Goal: Task Accomplishment & Management: Manage account settings

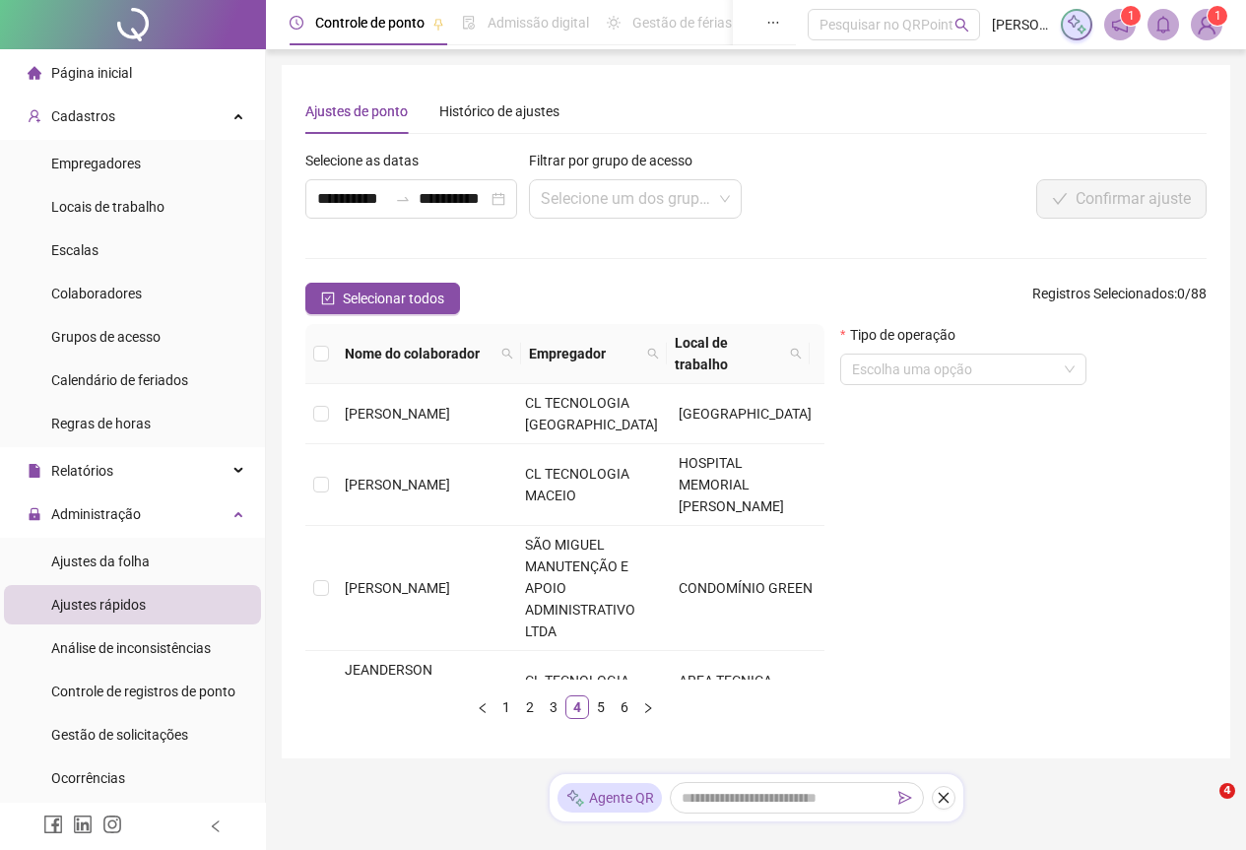
click at [135, 289] on span "Colaboradores" at bounding box center [96, 294] width 91 height 16
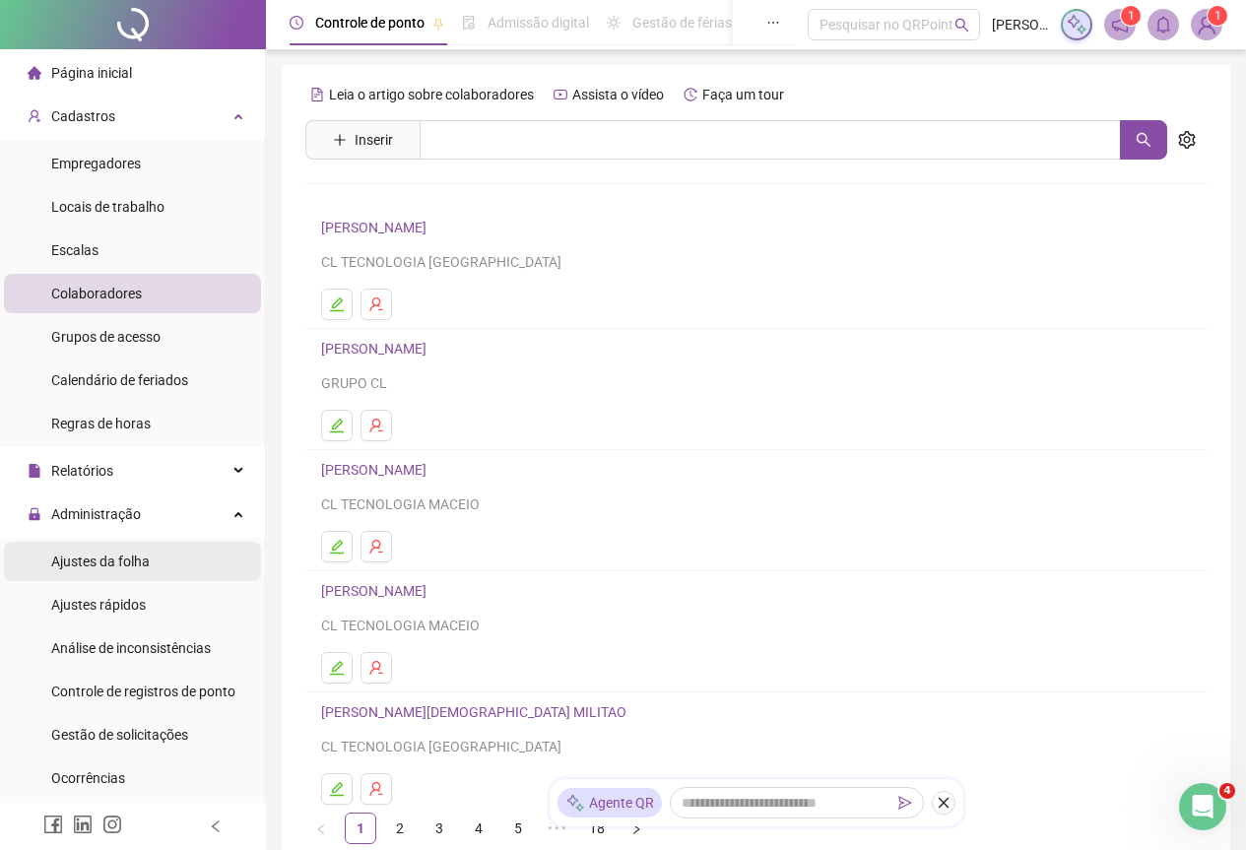
click at [124, 553] on span "Ajustes da folha" at bounding box center [100, 561] width 98 height 16
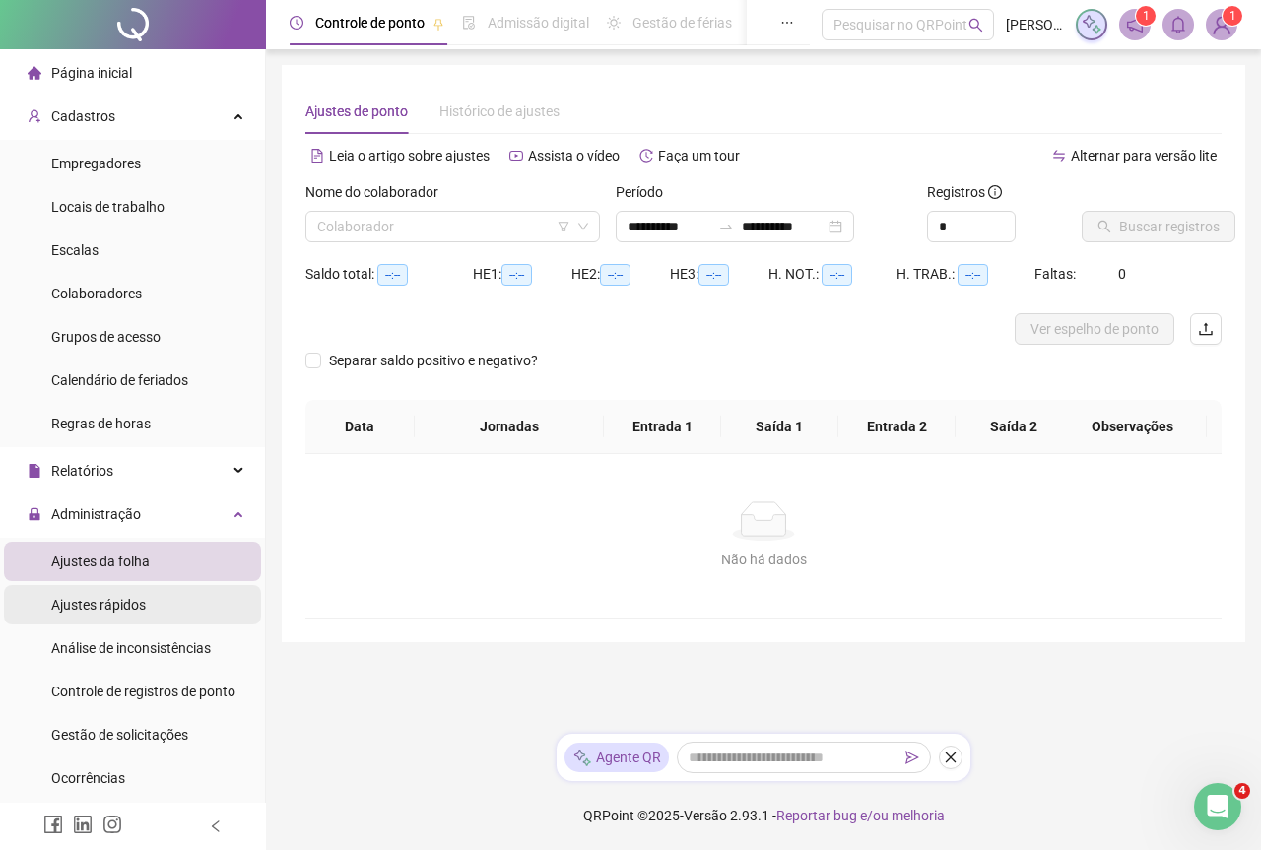
type input "**********"
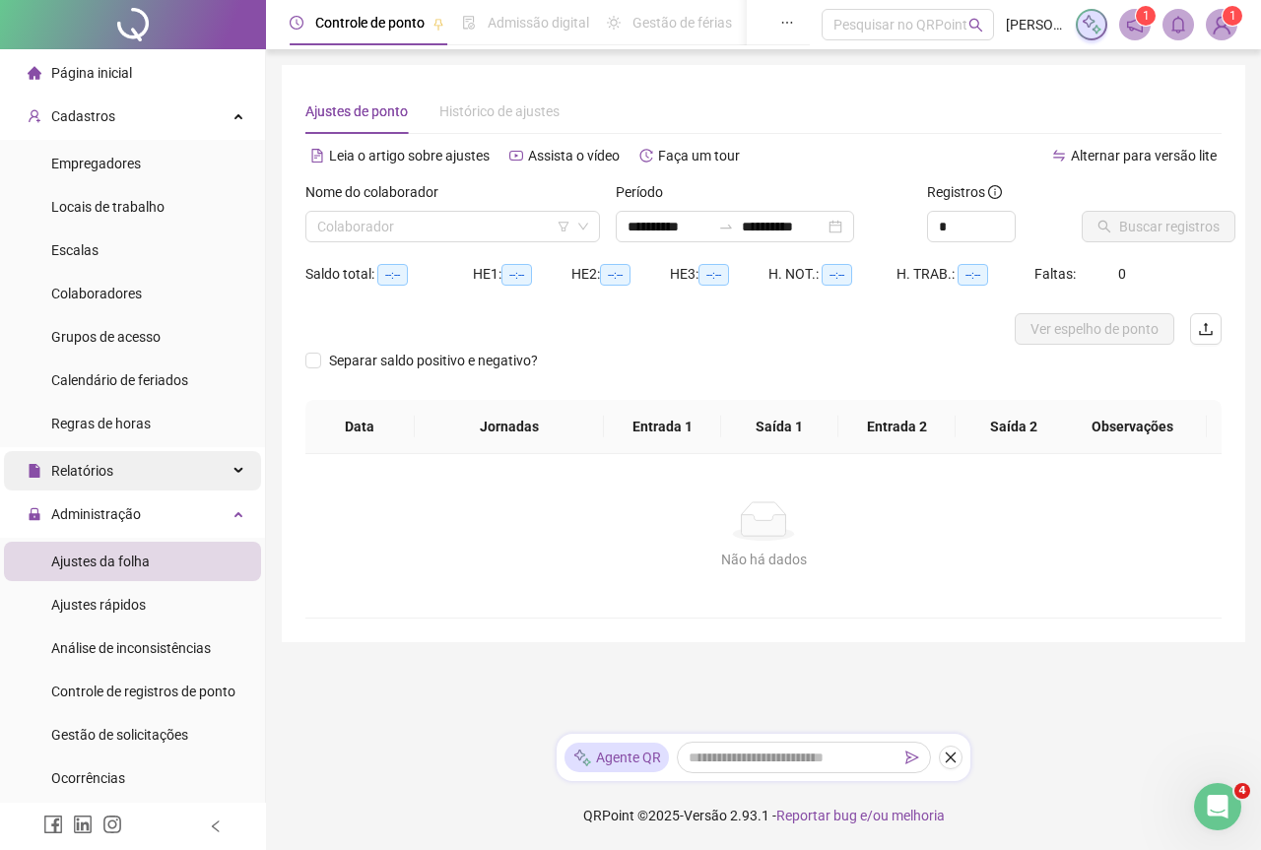
click at [218, 469] on div "Relatórios" at bounding box center [132, 470] width 257 height 39
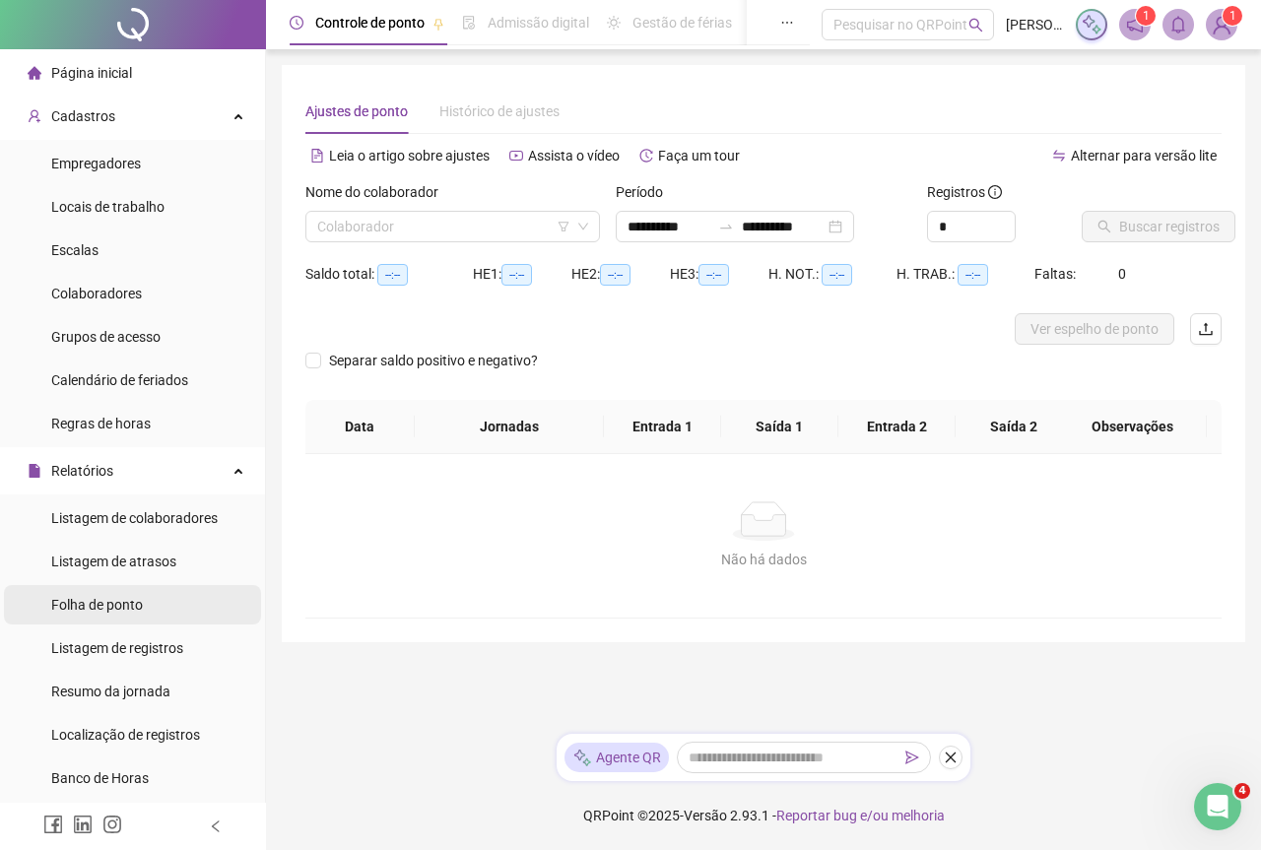
click at [117, 609] on span "Folha de ponto" at bounding box center [97, 605] width 92 height 16
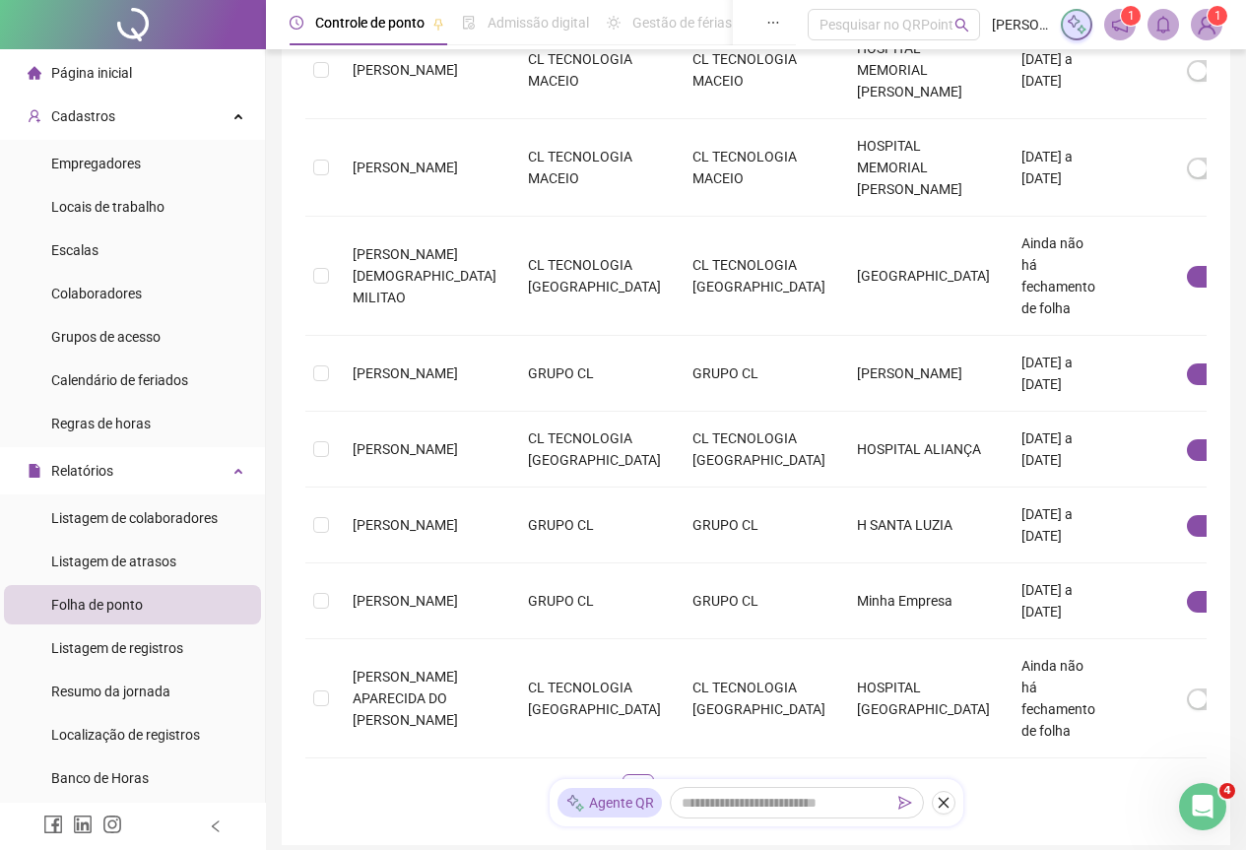
scroll to position [763, 0]
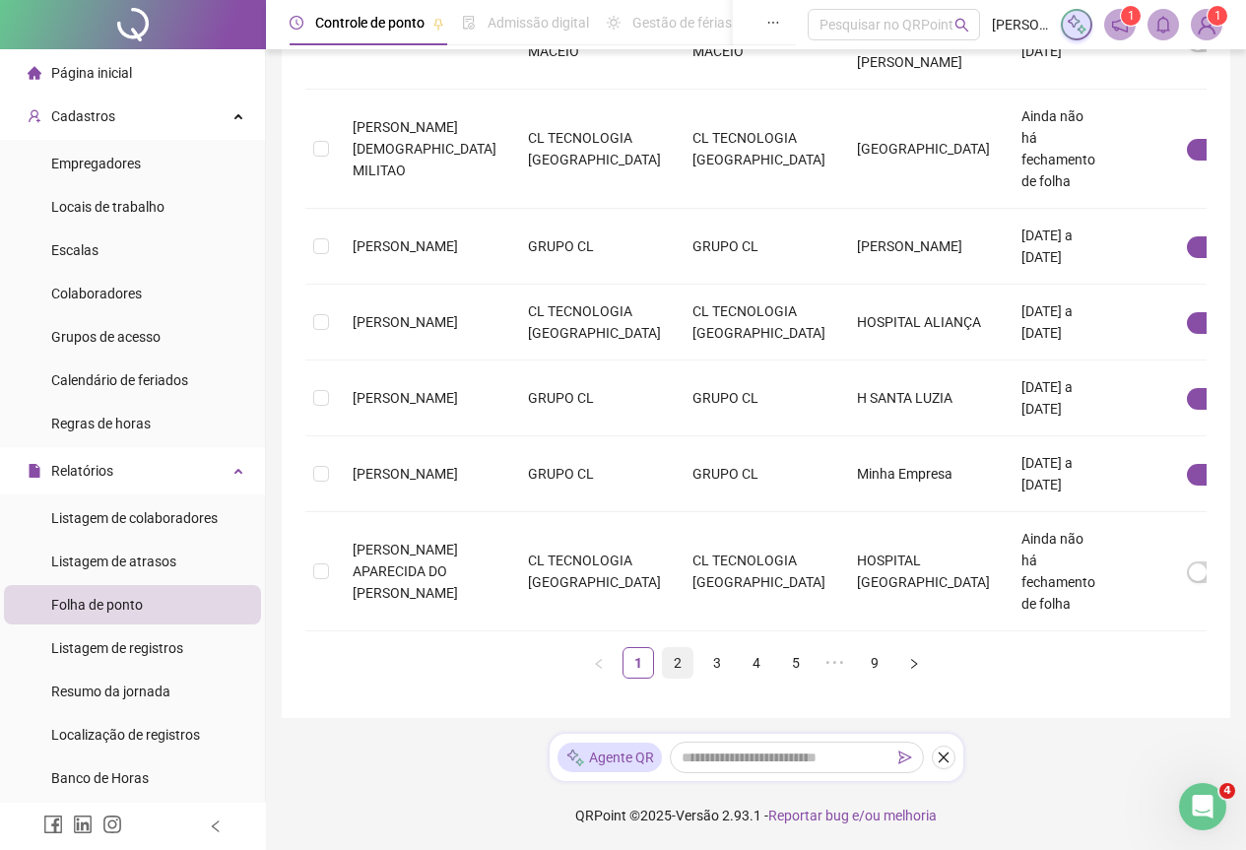
click at [681, 670] on link "2" at bounding box center [678, 663] width 30 height 30
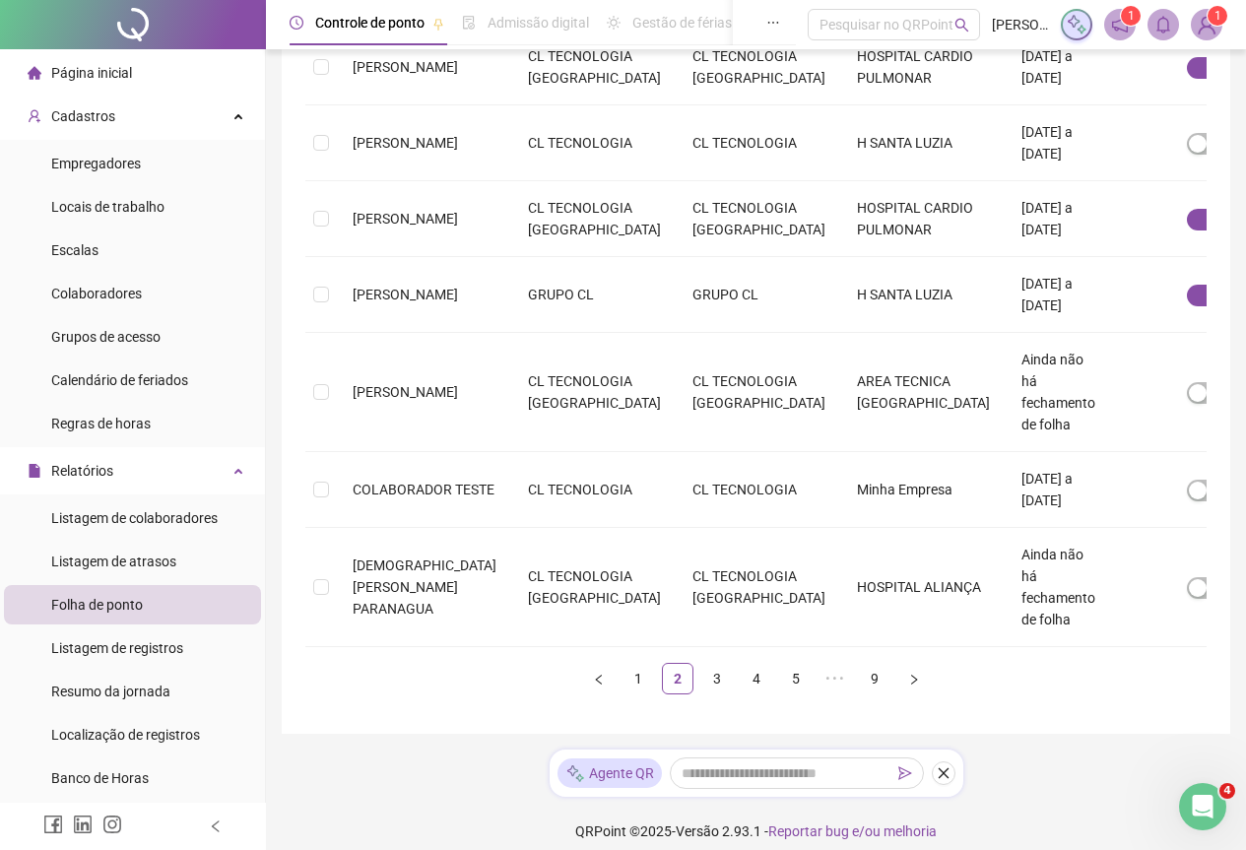
scroll to position [720, 0]
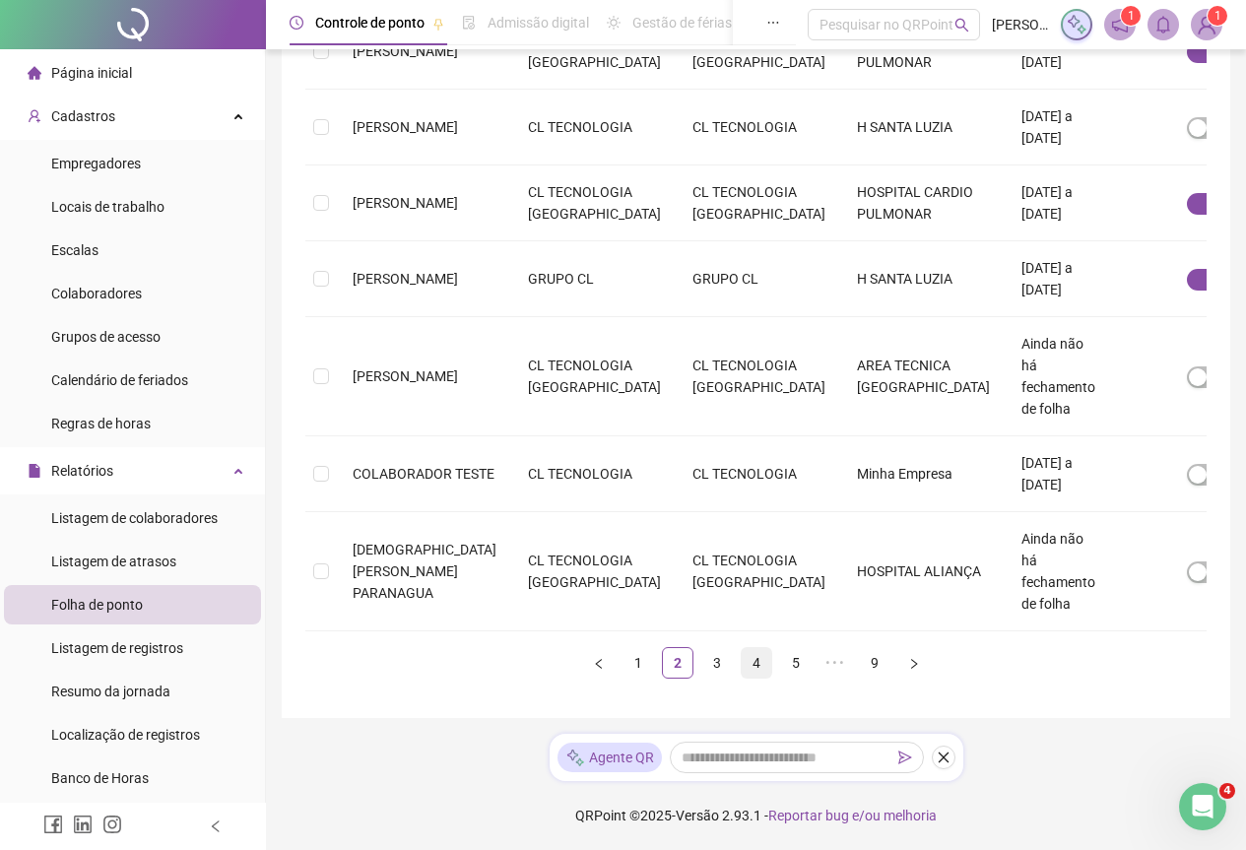
click at [755, 664] on link "4" at bounding box center [757, 663] width 30 height 30
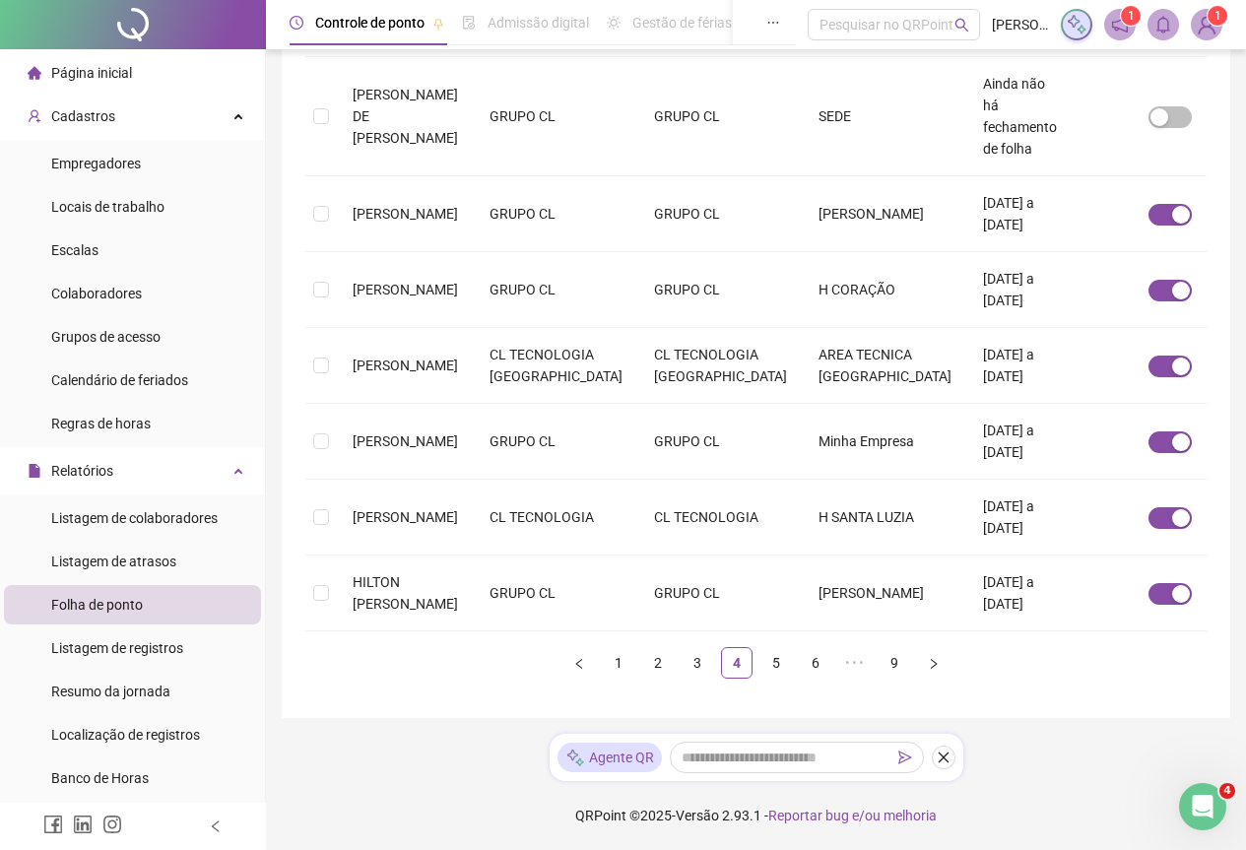
scroll to position [763, 0]
click at [774, 659] on link "5" at bounding box center [776, 663] width 30 height 30
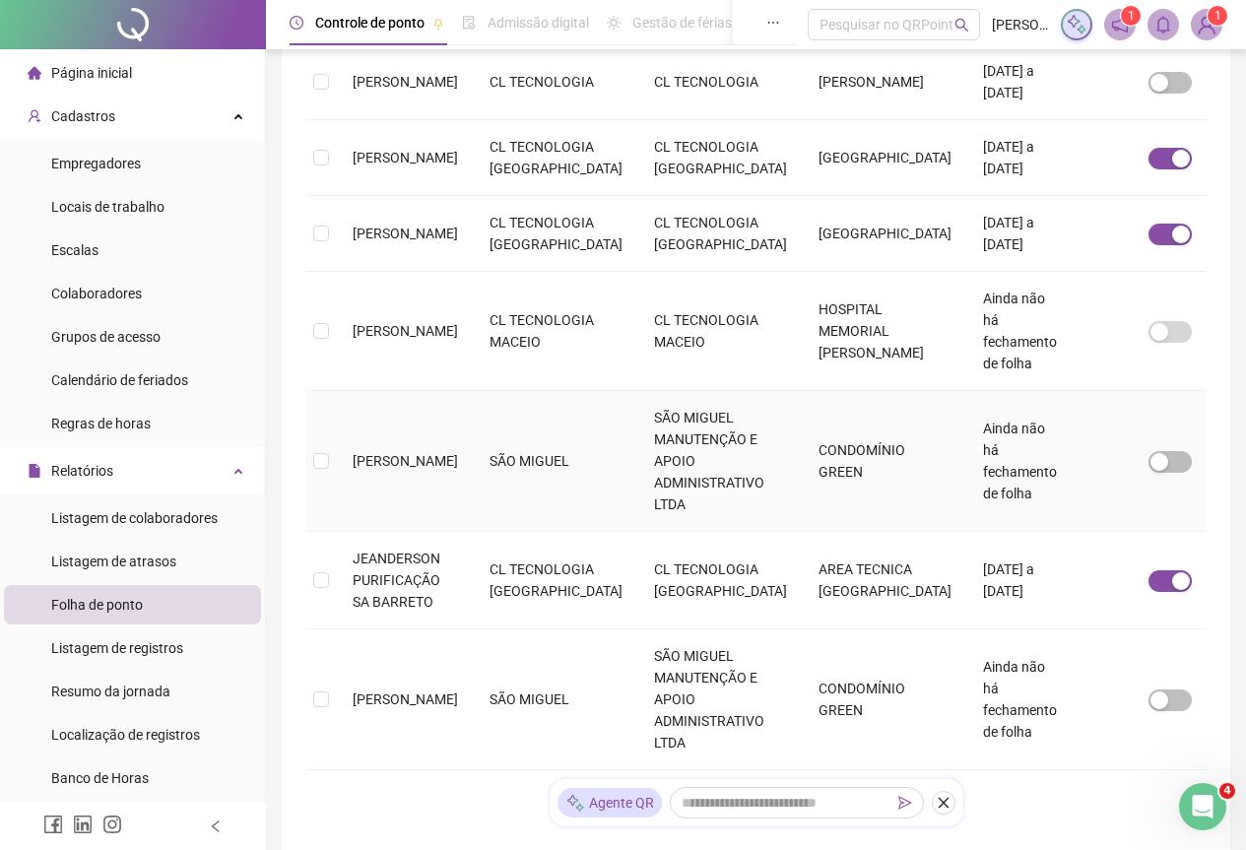
scroll to position [850, 0]
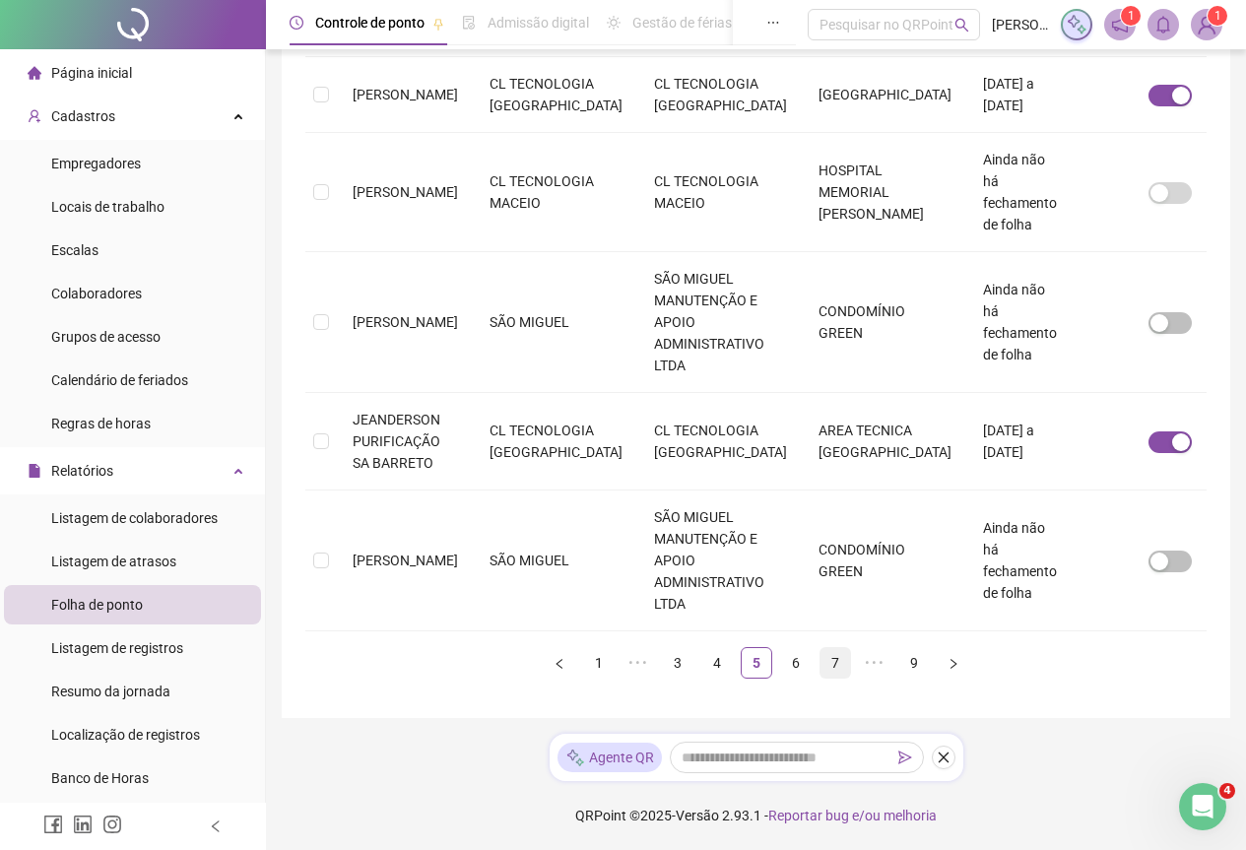
click at [825, 663] on link "7" at bounding box center [835, 663] width 30 height 30
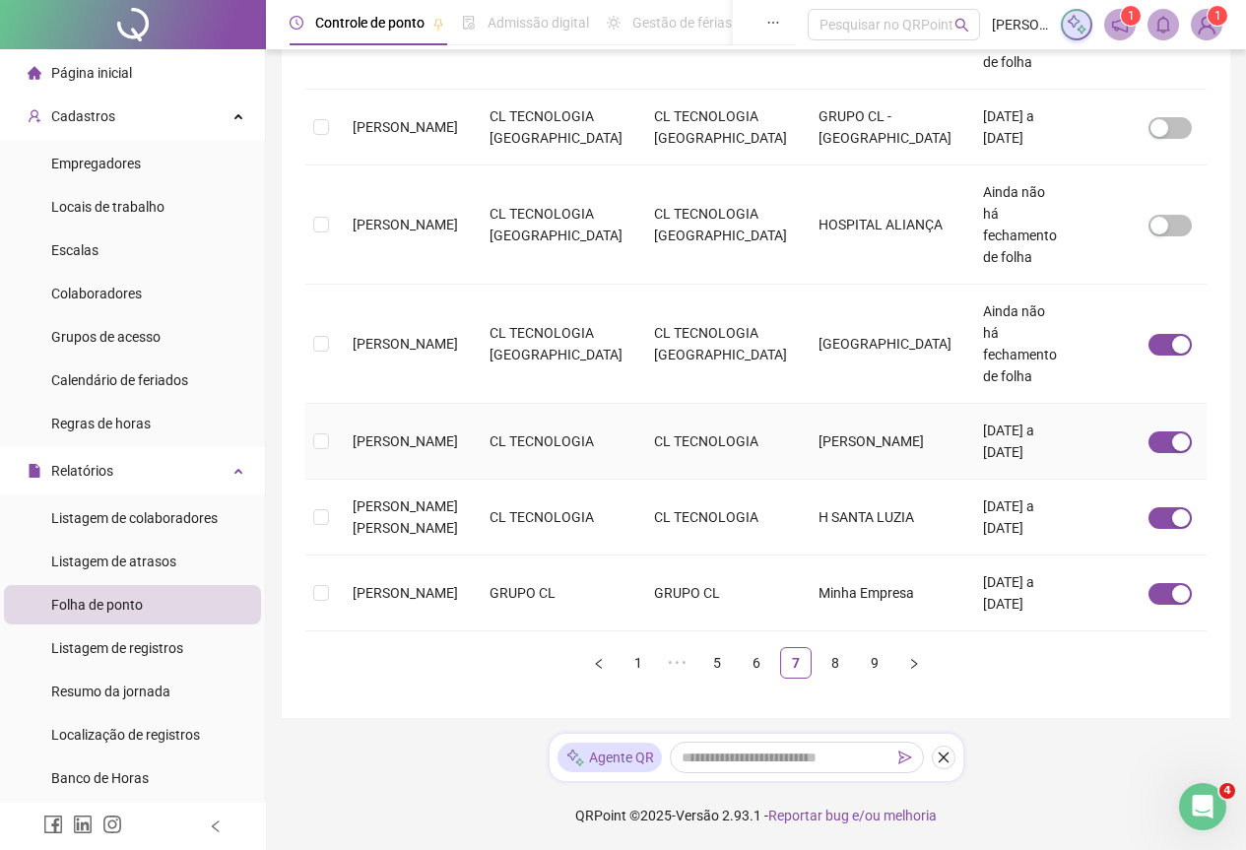
scroll to position [763, 0]
click at [835, 670] on link "8" at bounding box center [835, 663] width 30 height 30
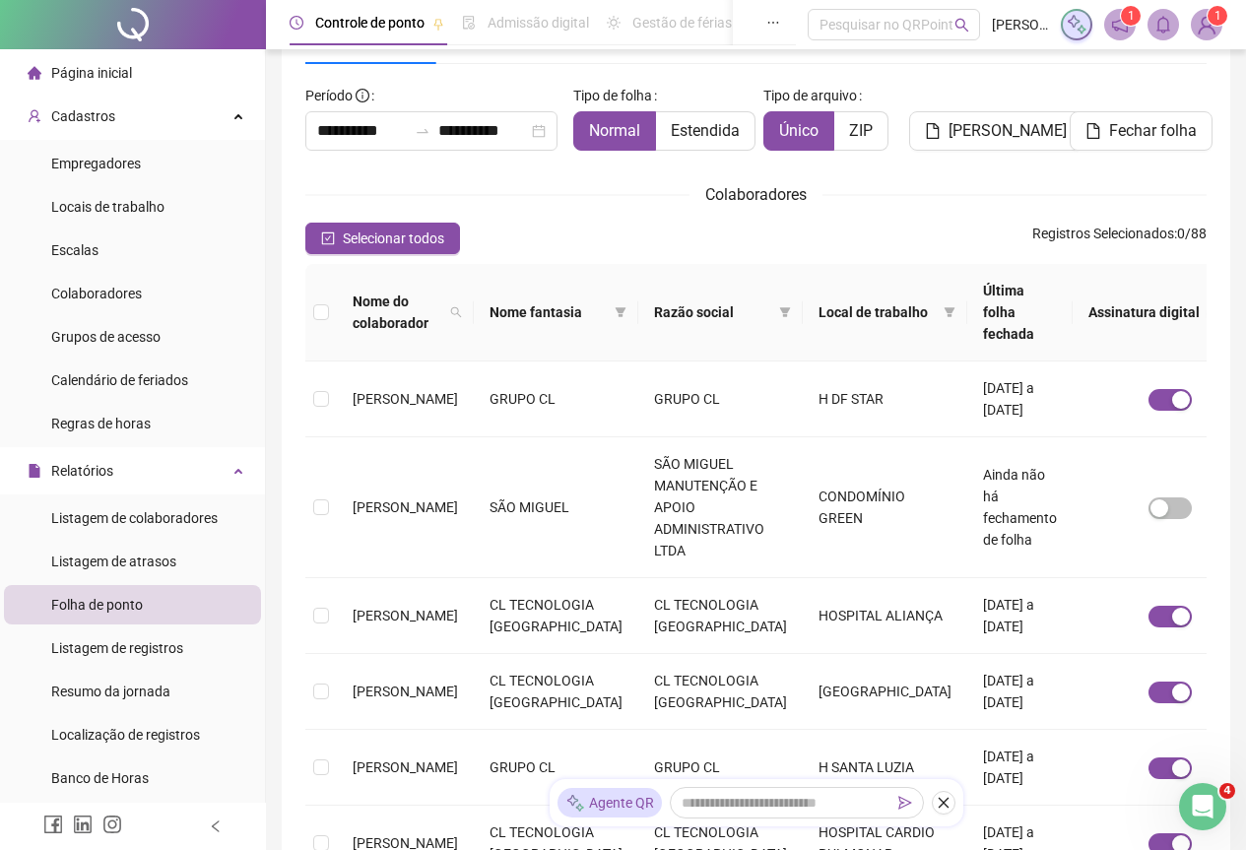
scroll to position [0, 0]
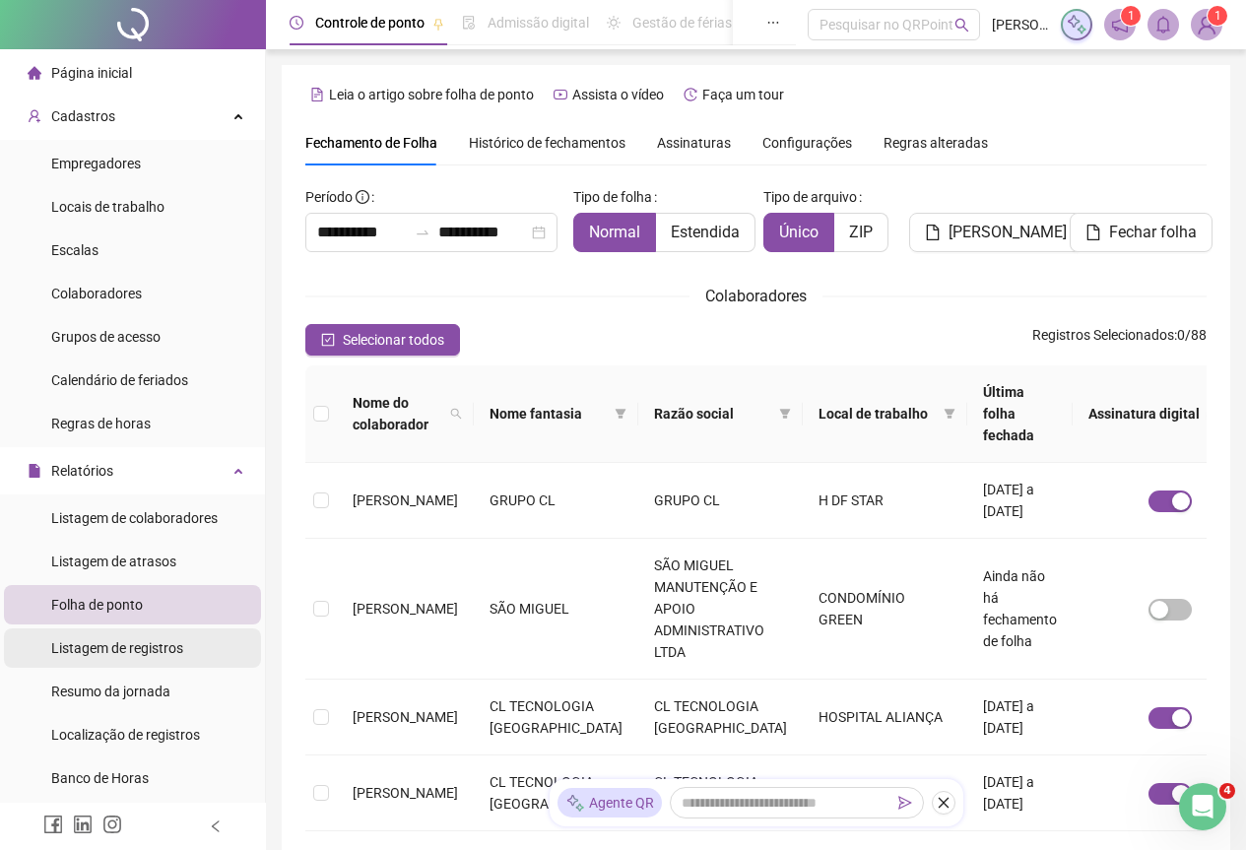
click at [138, 646] on span "Listagem de registros" at bounding box center [117, 648] width 132 height 16
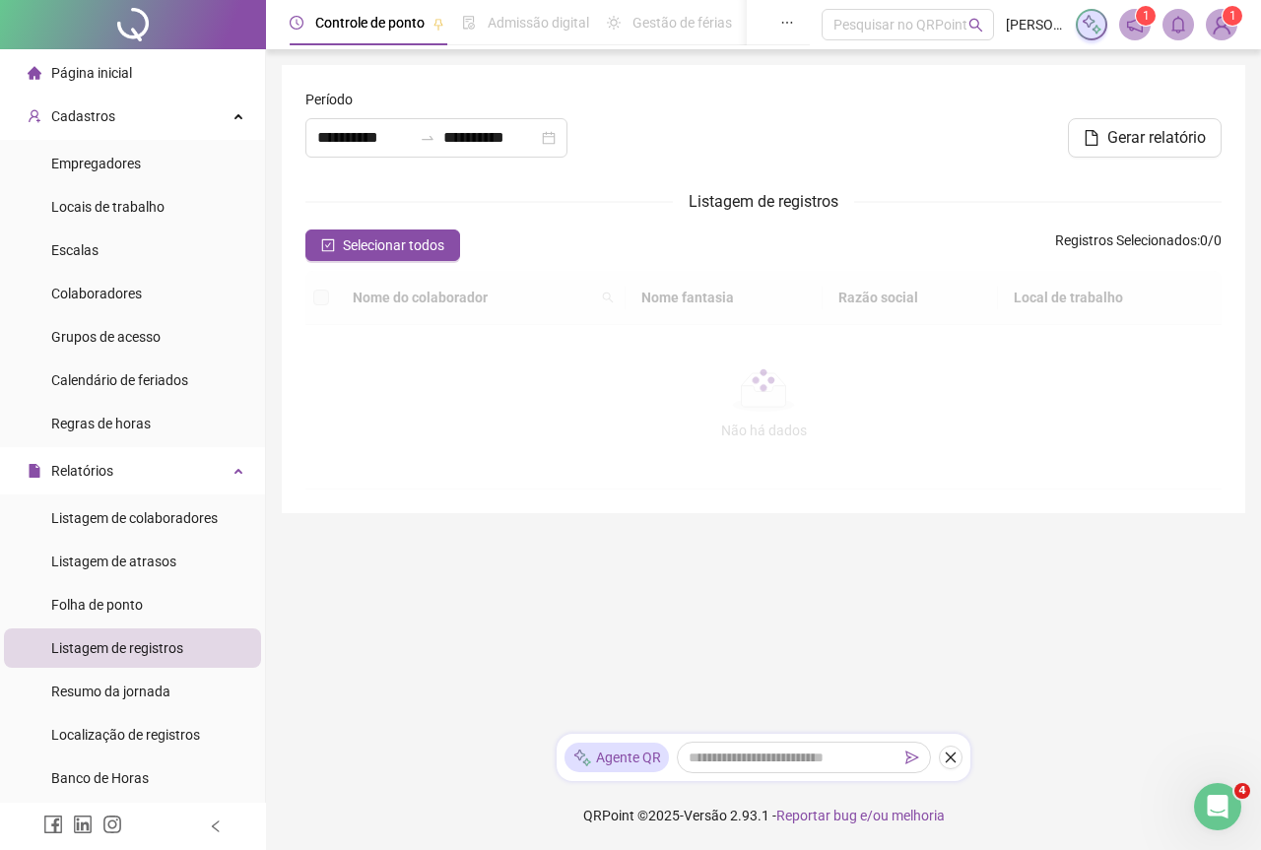
type input "**********"
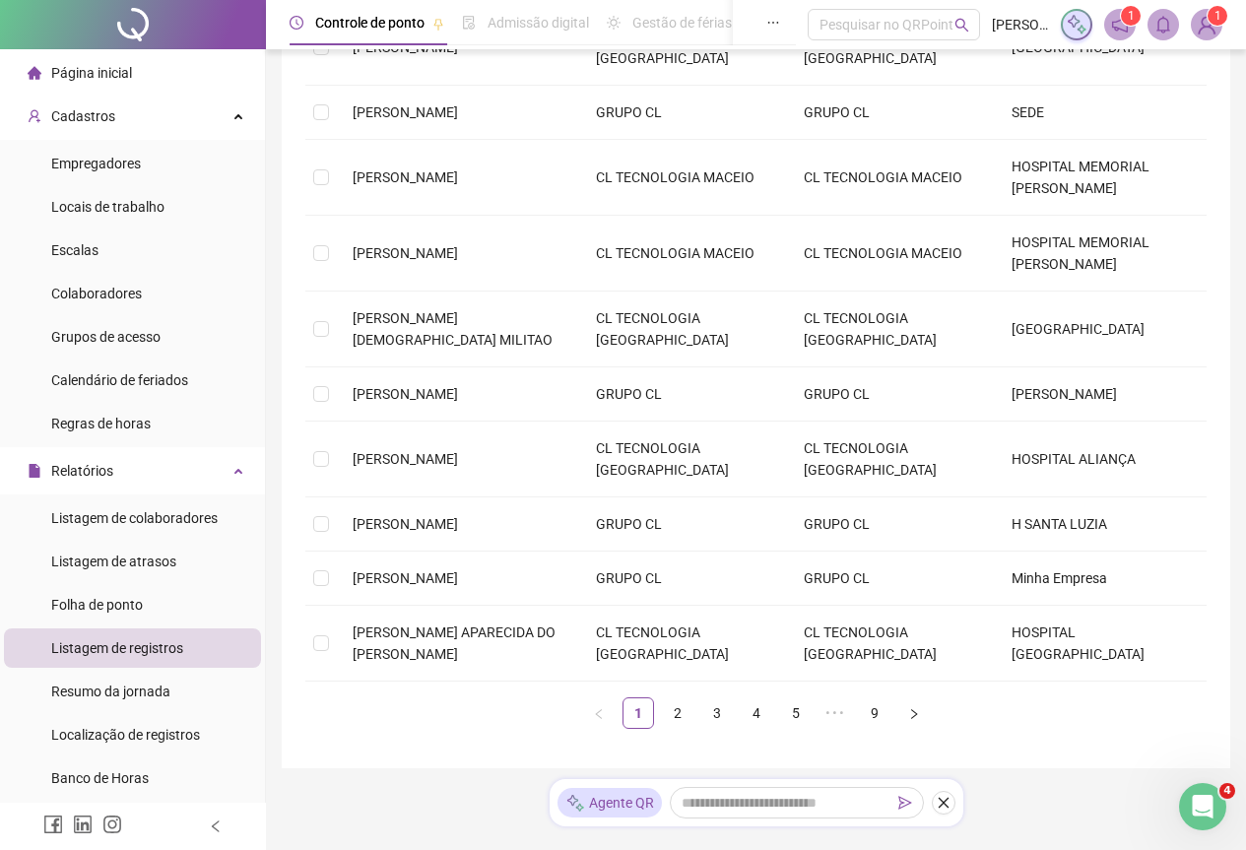
scroll to position [341, 0]
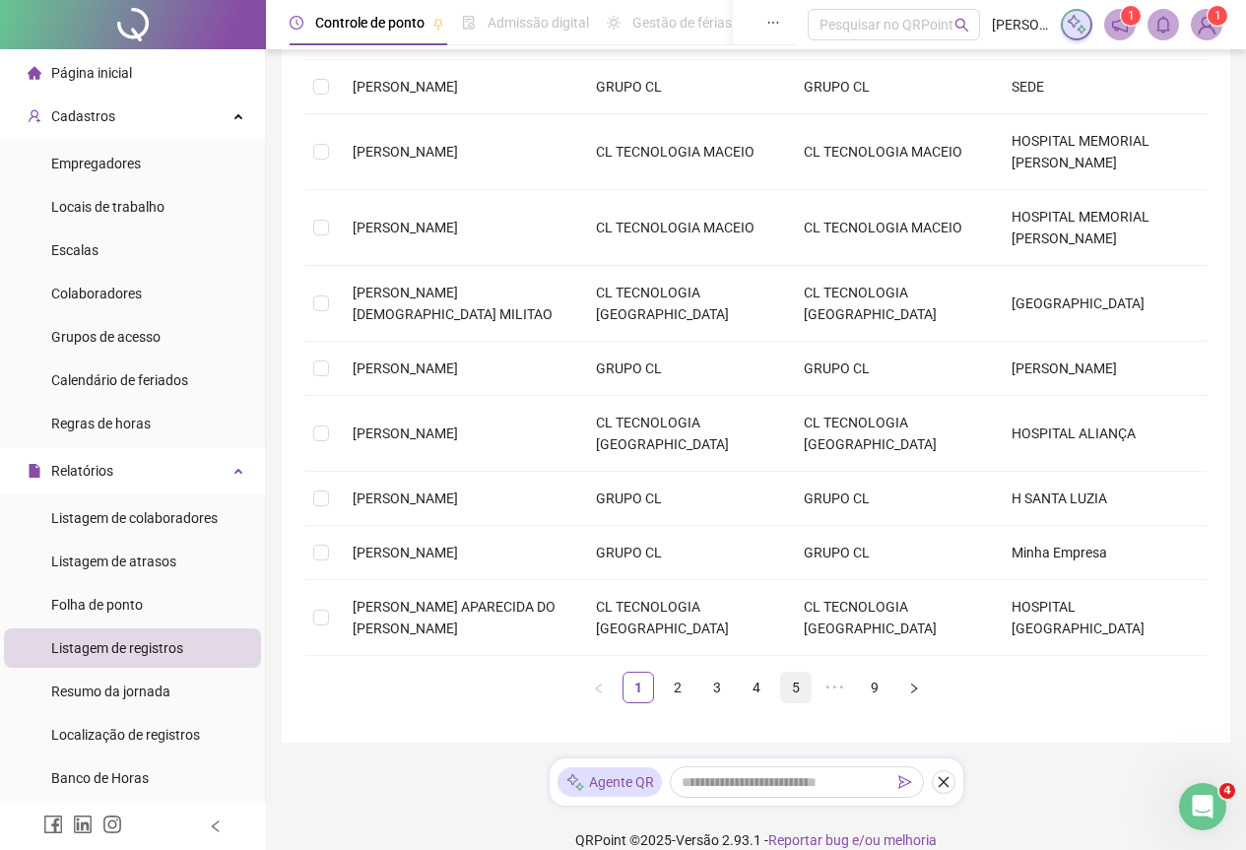
click at [805, 702] on link "5" at bounding box center [796, 688] width 30 height 30
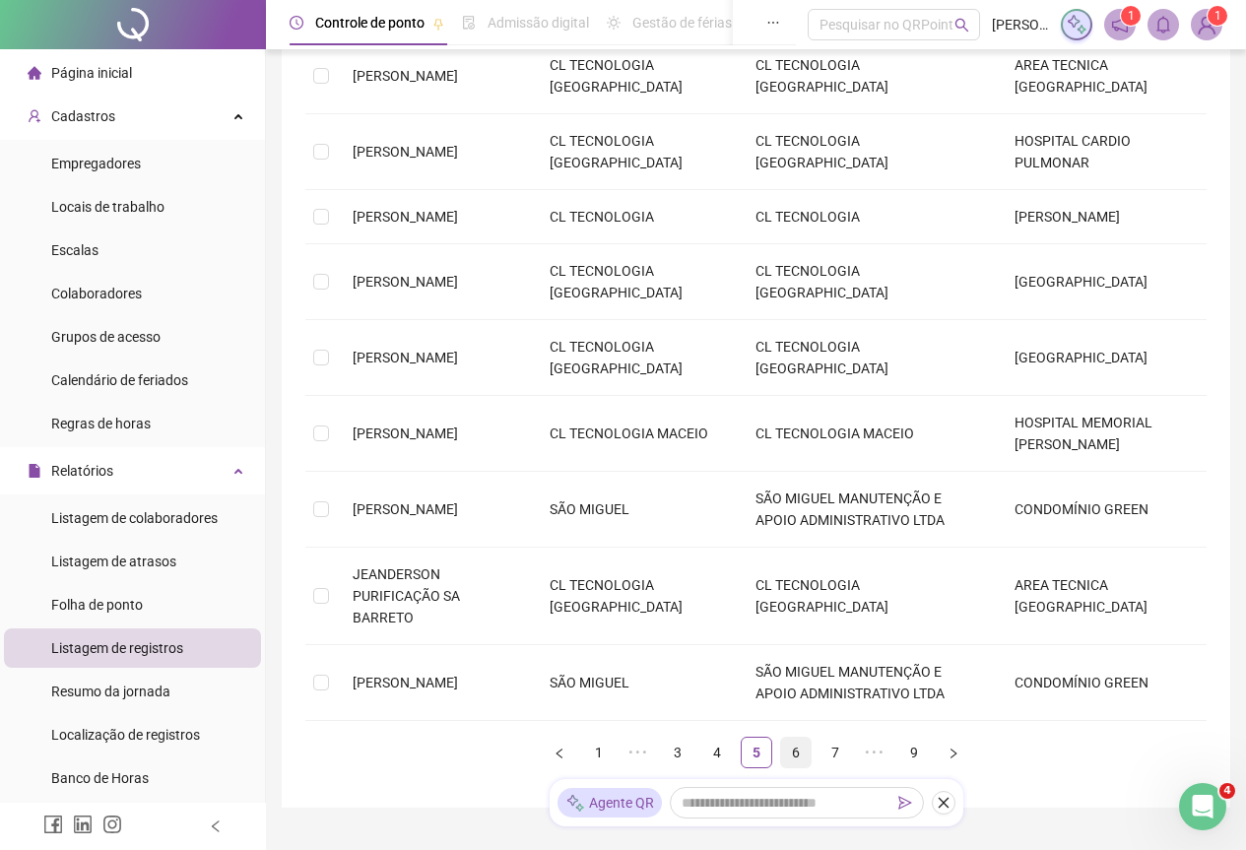
click at [793, 755] on link "6" at bounding box center [796, 753] width 30 height 30
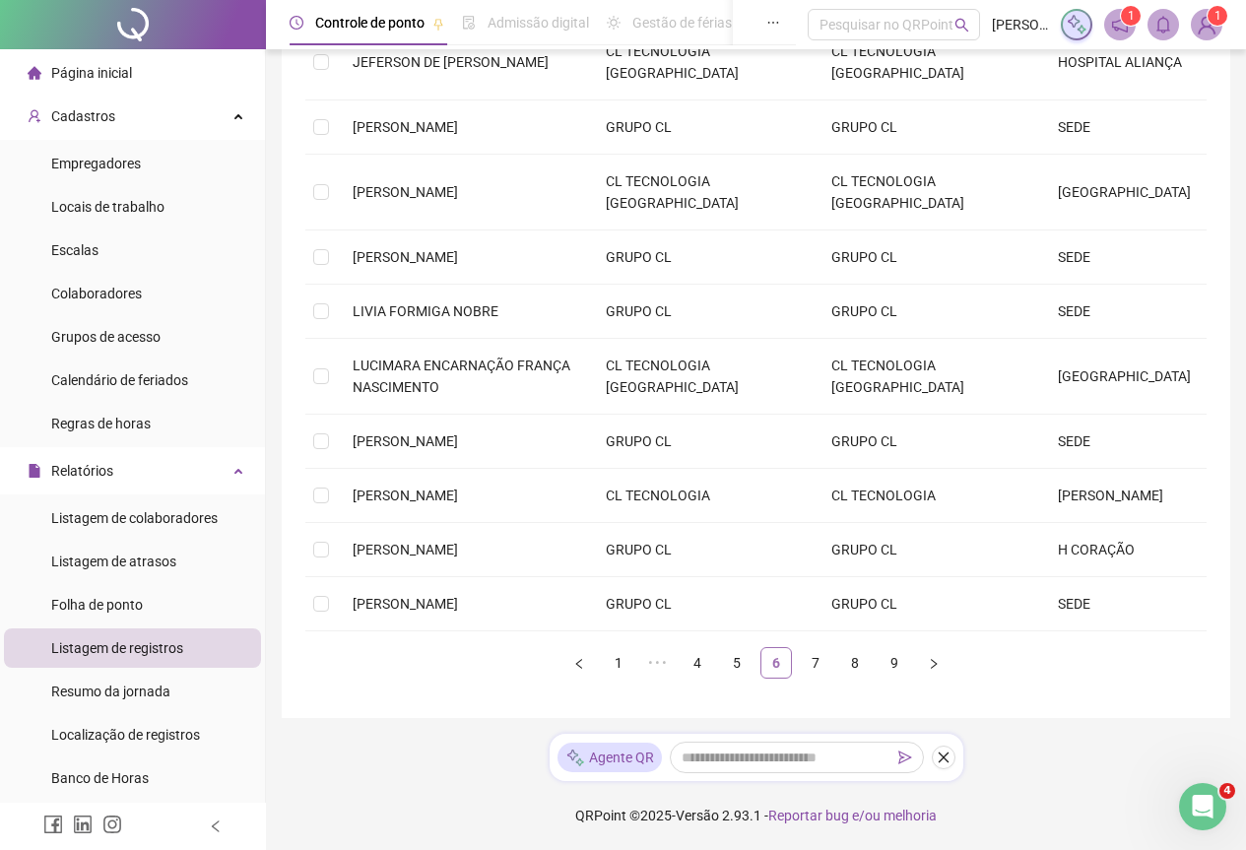
scroll to position [235, 0]
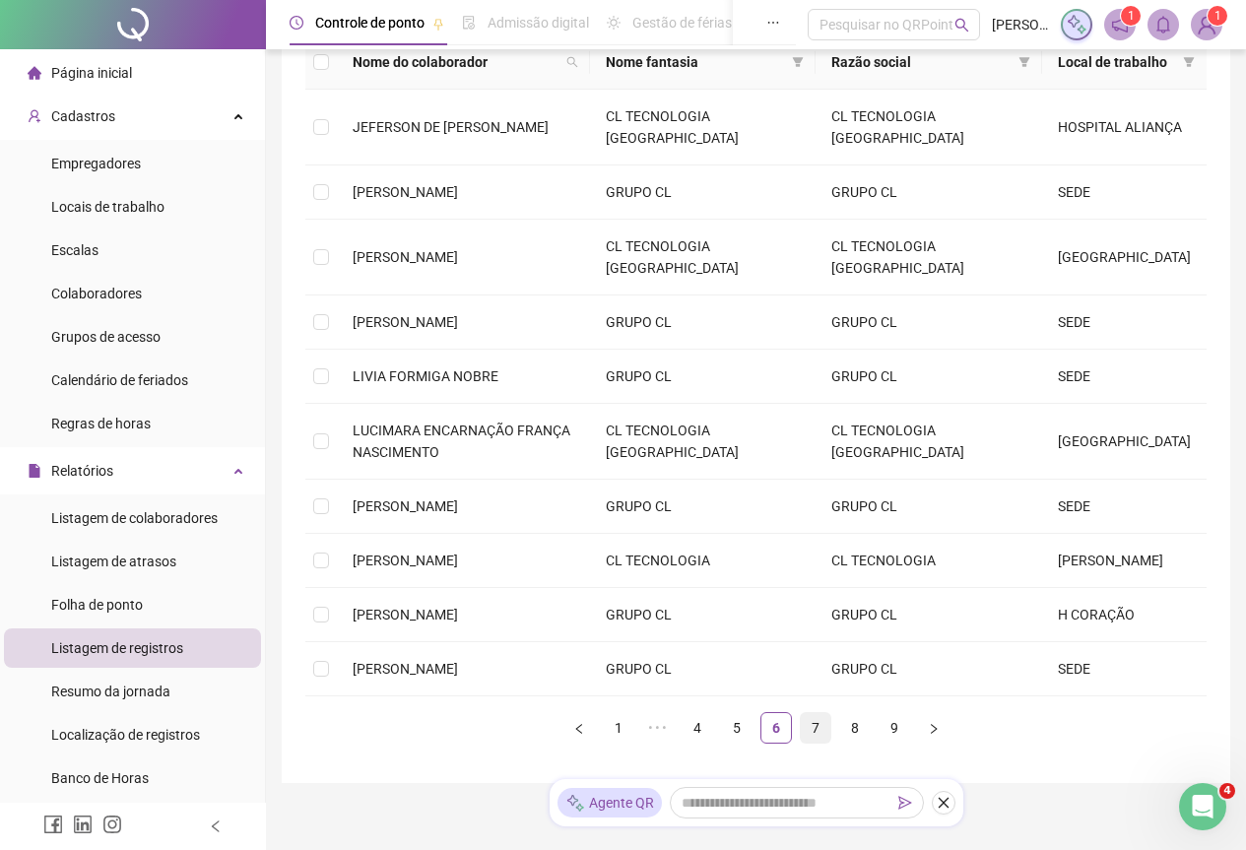
click at [813, 713] on link "7" at bounding box center [816, 728] width 30 height 30
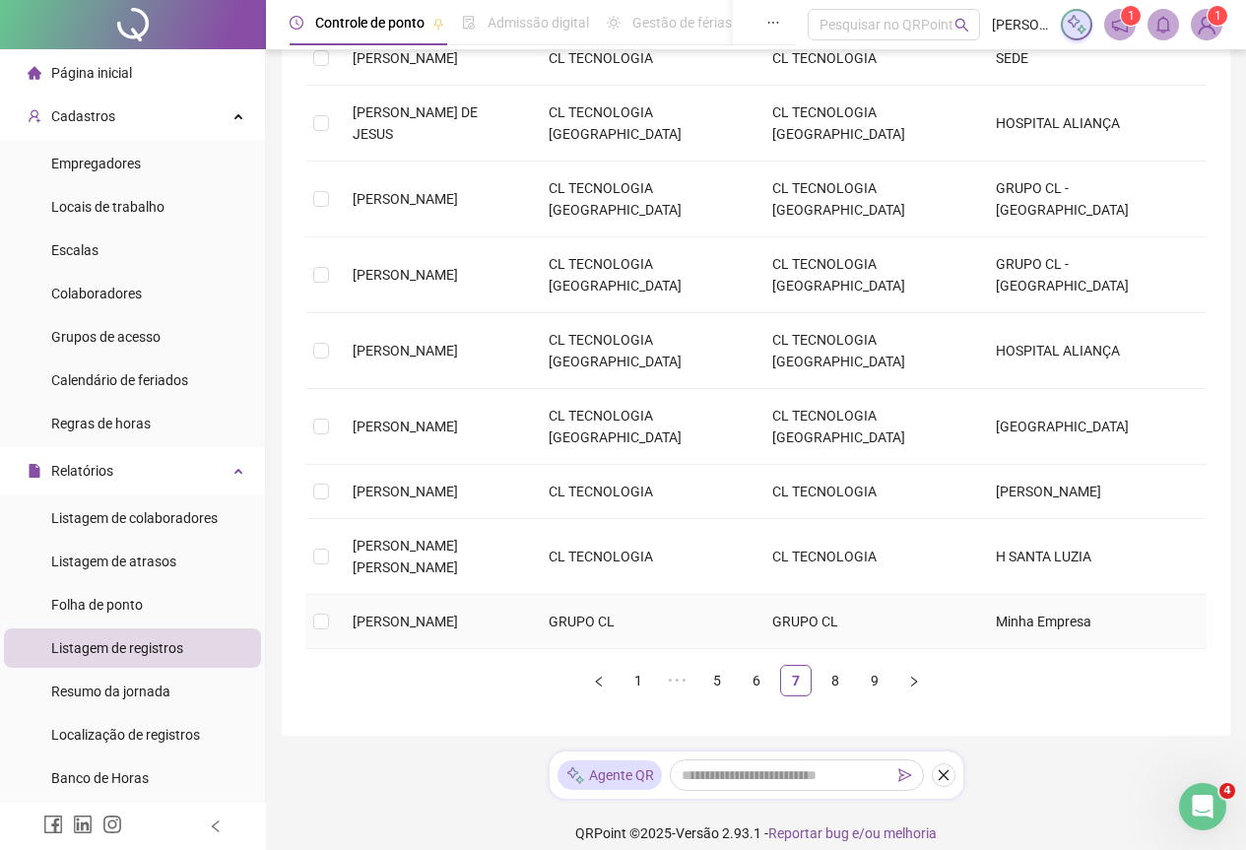
scroll to position [387, 0]
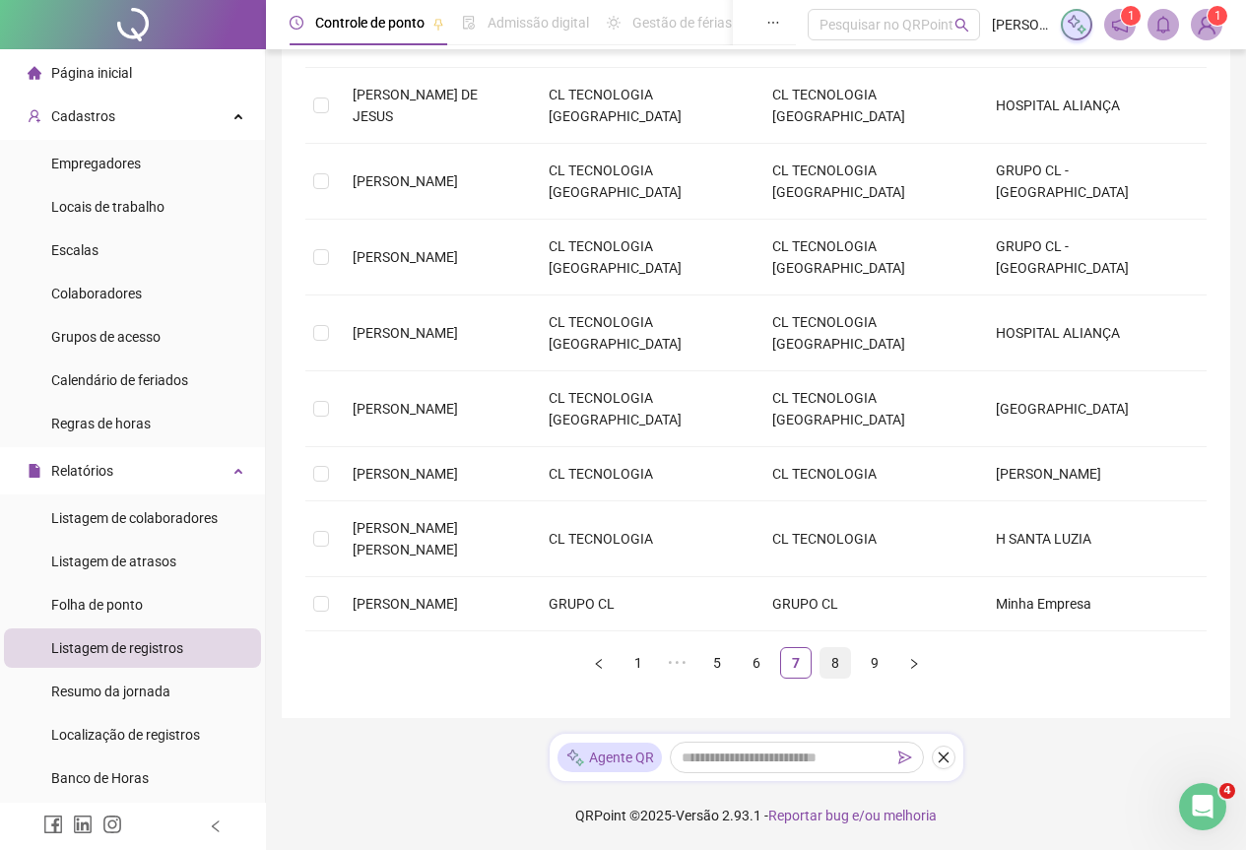
click at [837, 664] on link "8" at bounding box center [835, 663] width 30 height 30
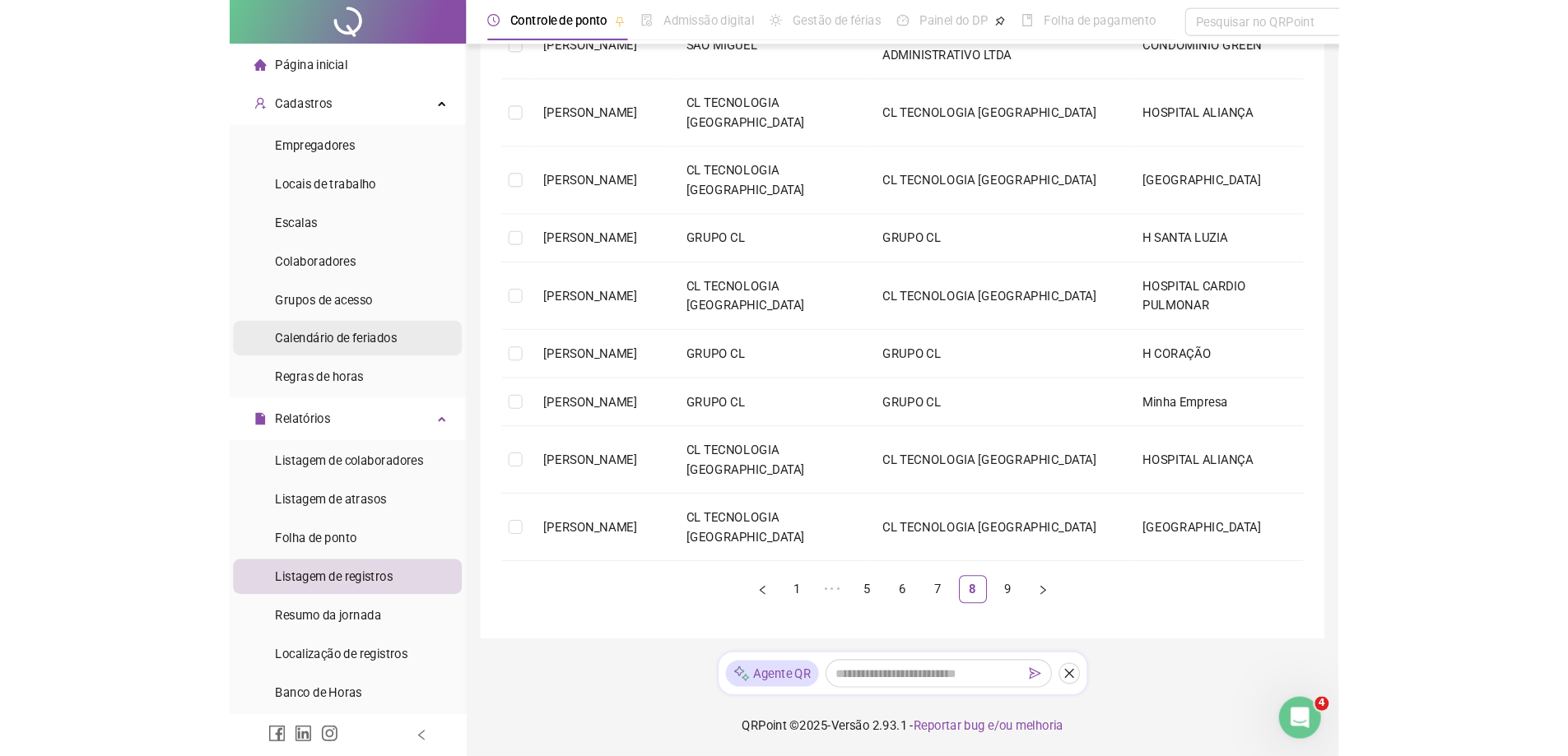
scroll to position [150, 0]
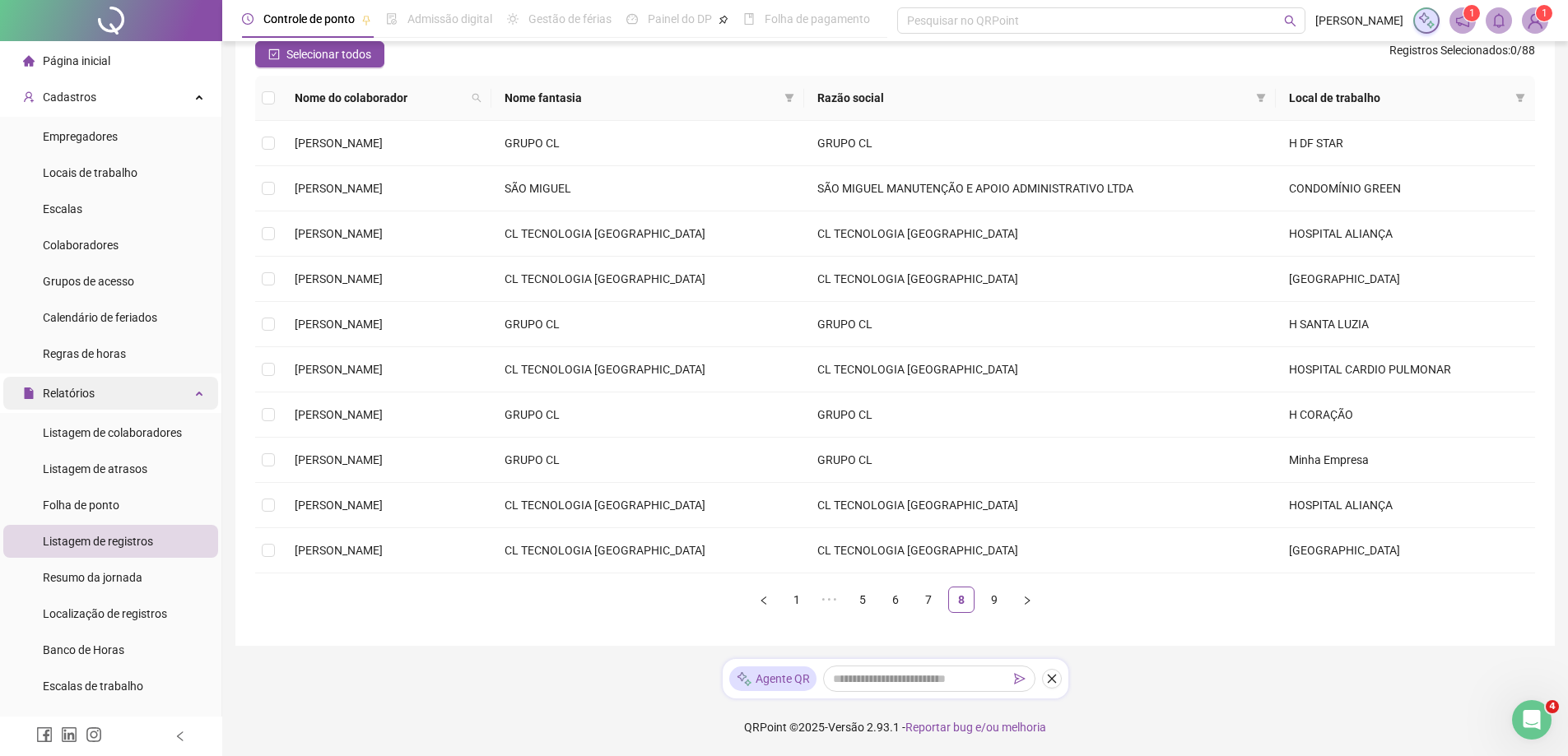
click at [188, 388] on div "Relatórios" at bounding box center [110, 393] width 215 height 33
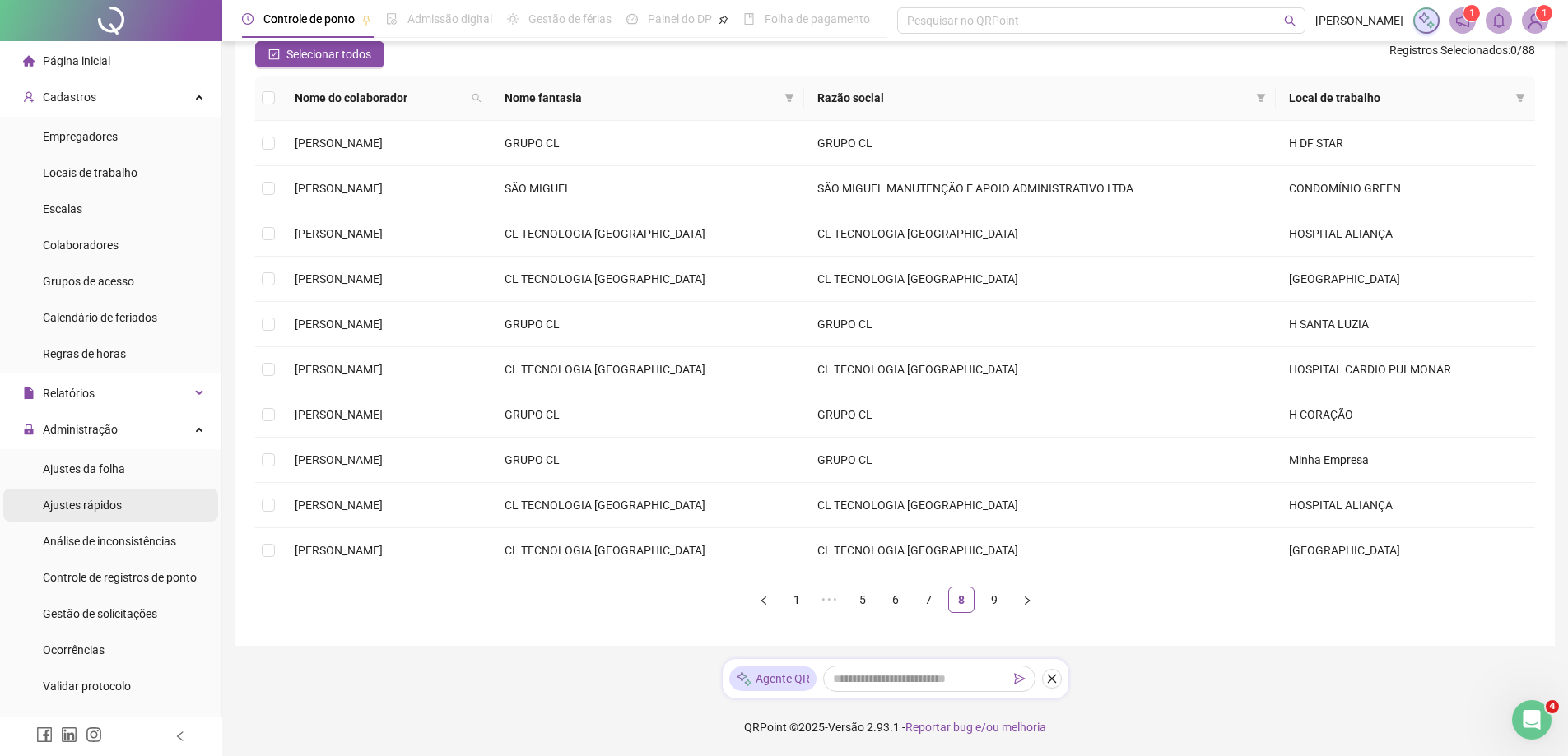
click at [94, 500] on span "Ajustes rápidos" at bounding box center [82, 505] width 79 height 13
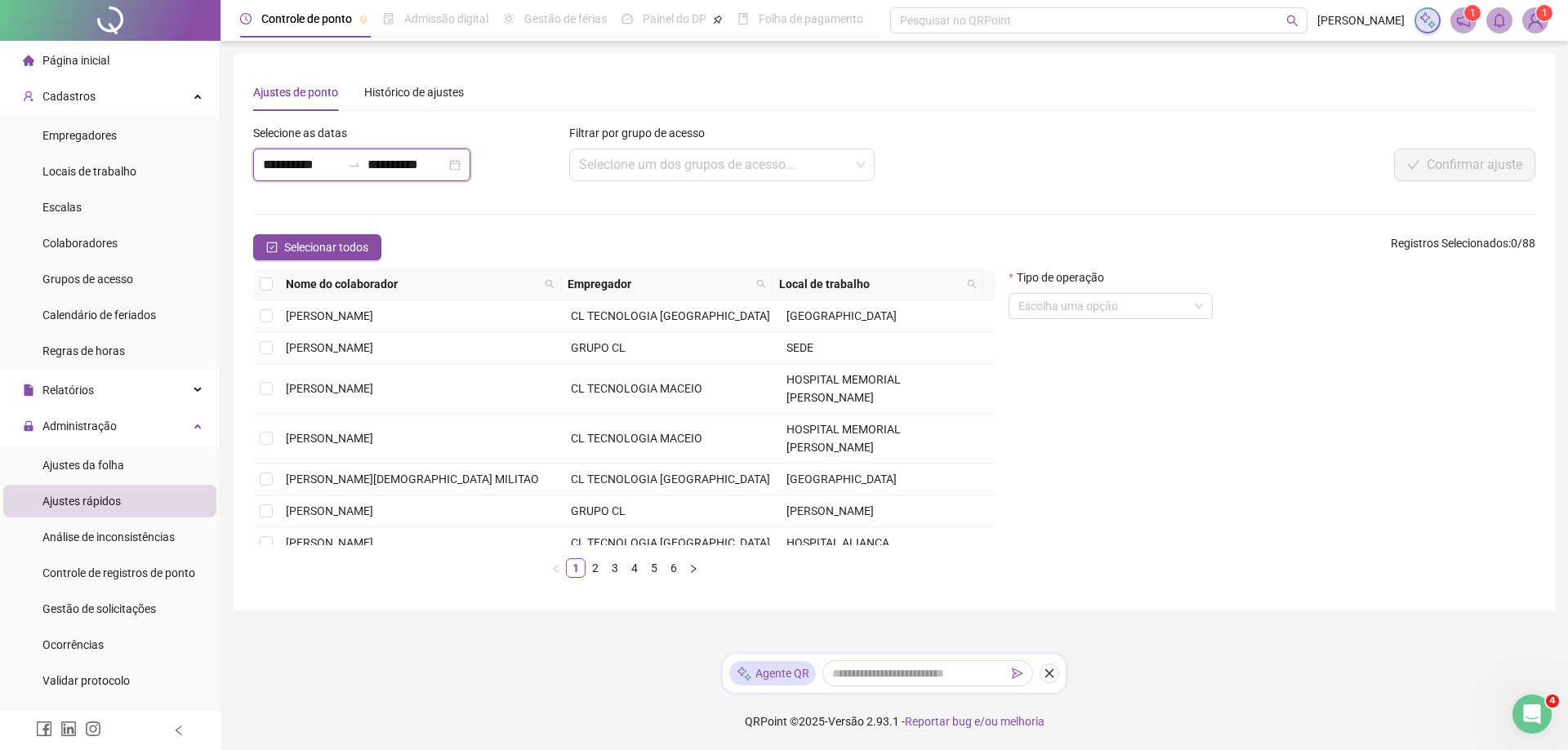
click at [301, 161] on input "**********" at bounding box center [302, 165] width 79 height 20
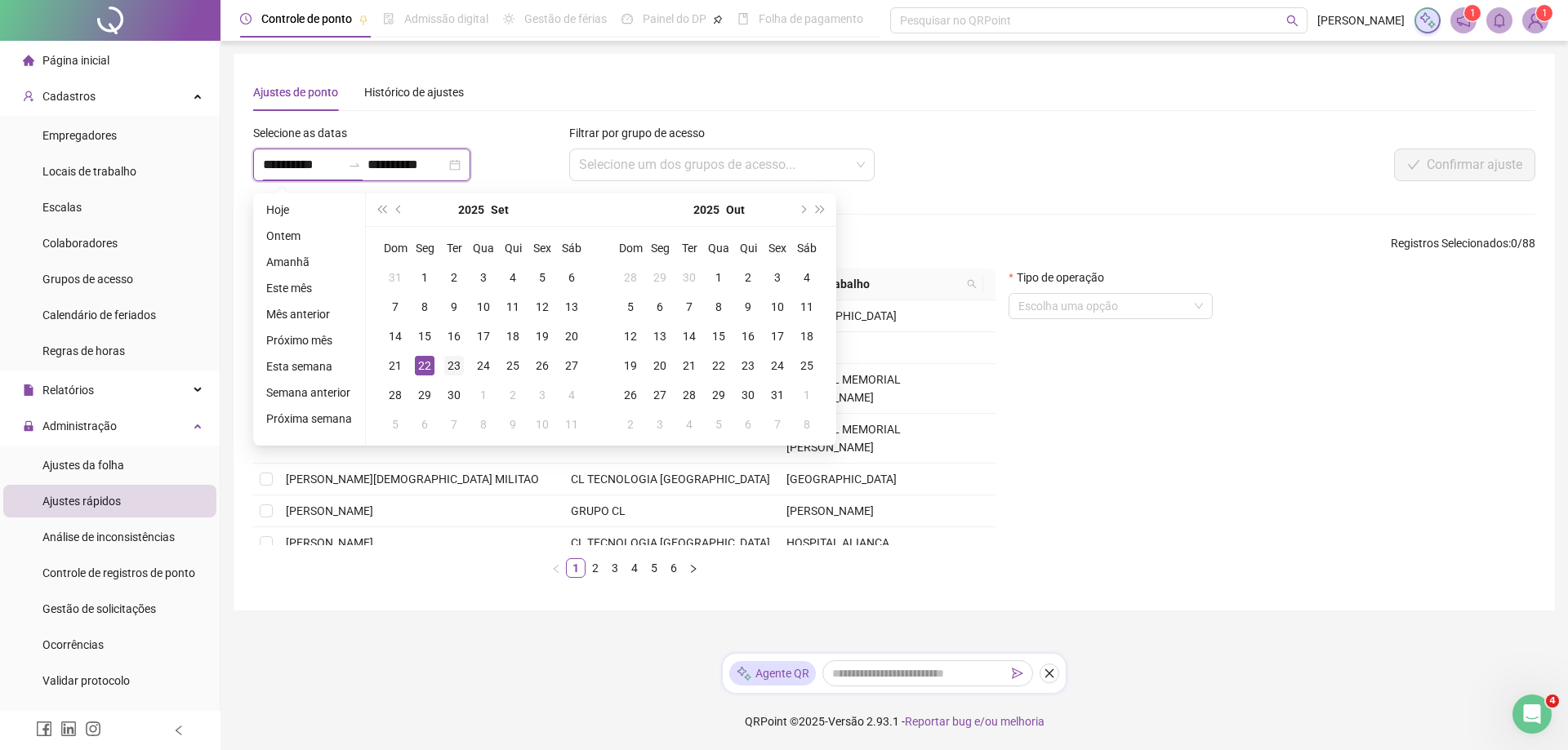
type input "**********"
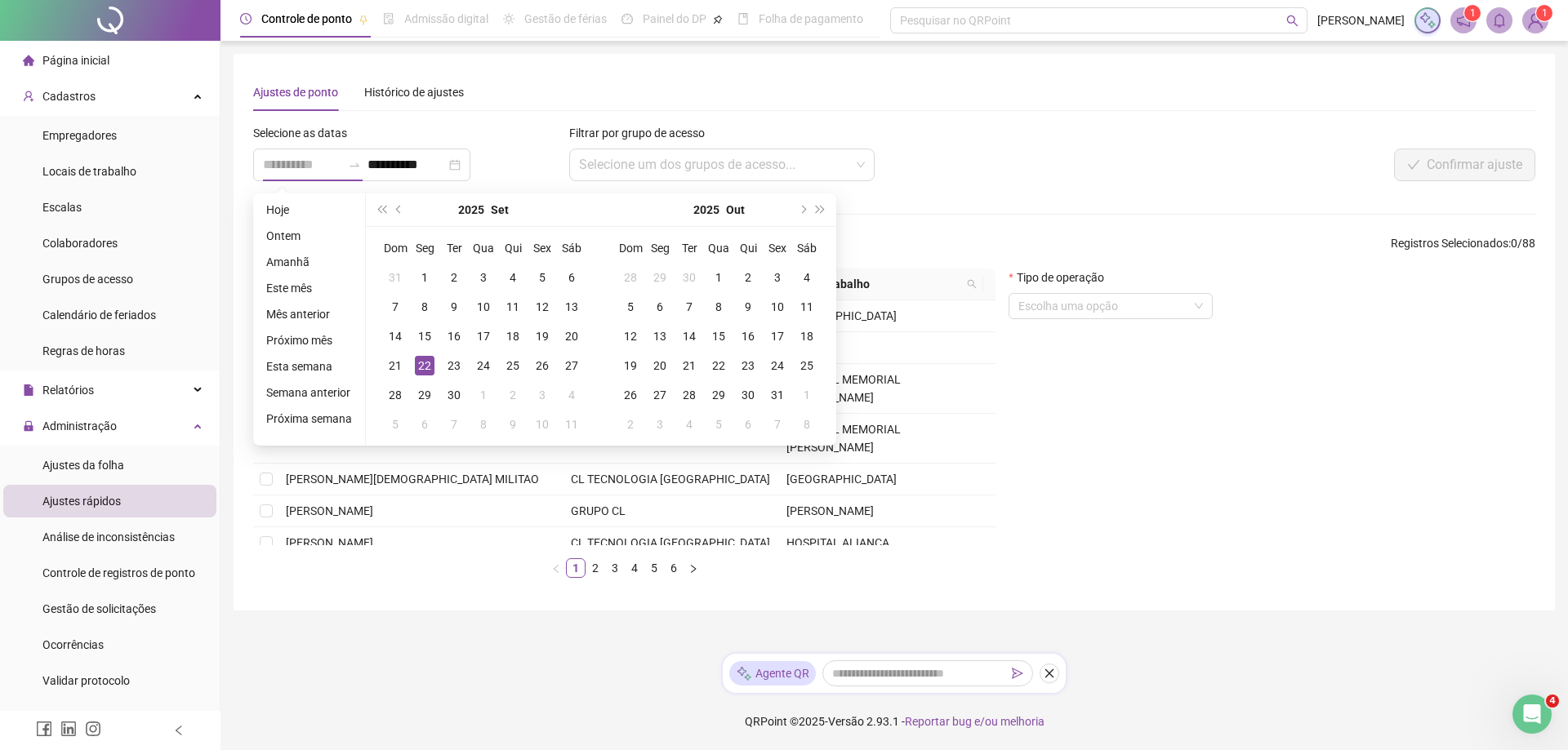
click at [418, 362] on div "22" at bounding box center [425, 365] width 20 height 20
type input "**********"
click at [483, 364] on div "24" at bounding box center [483, 365] width 20 height 20
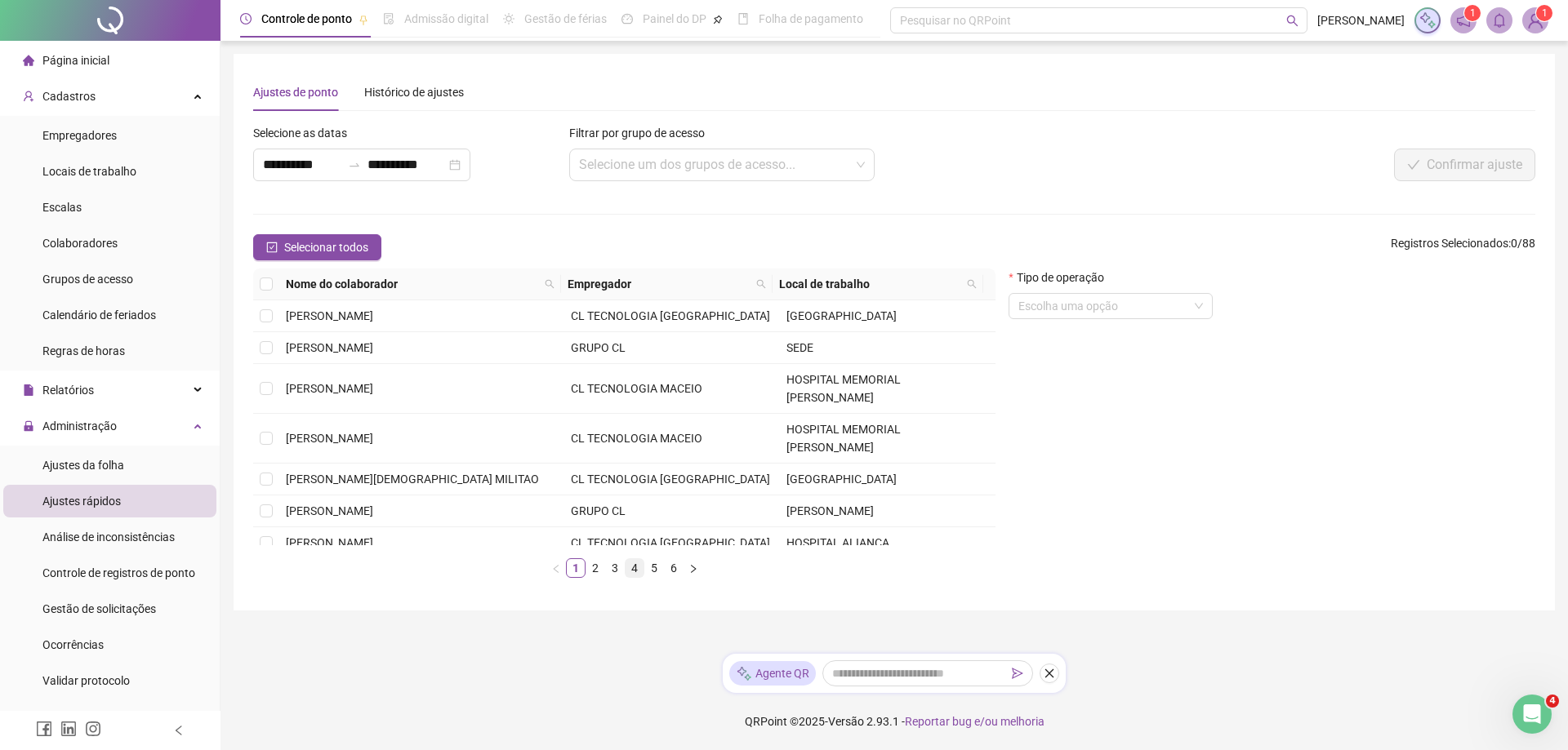
click at [638, 566] on link "4" at bounding box center [634, 569] width 18 height 18
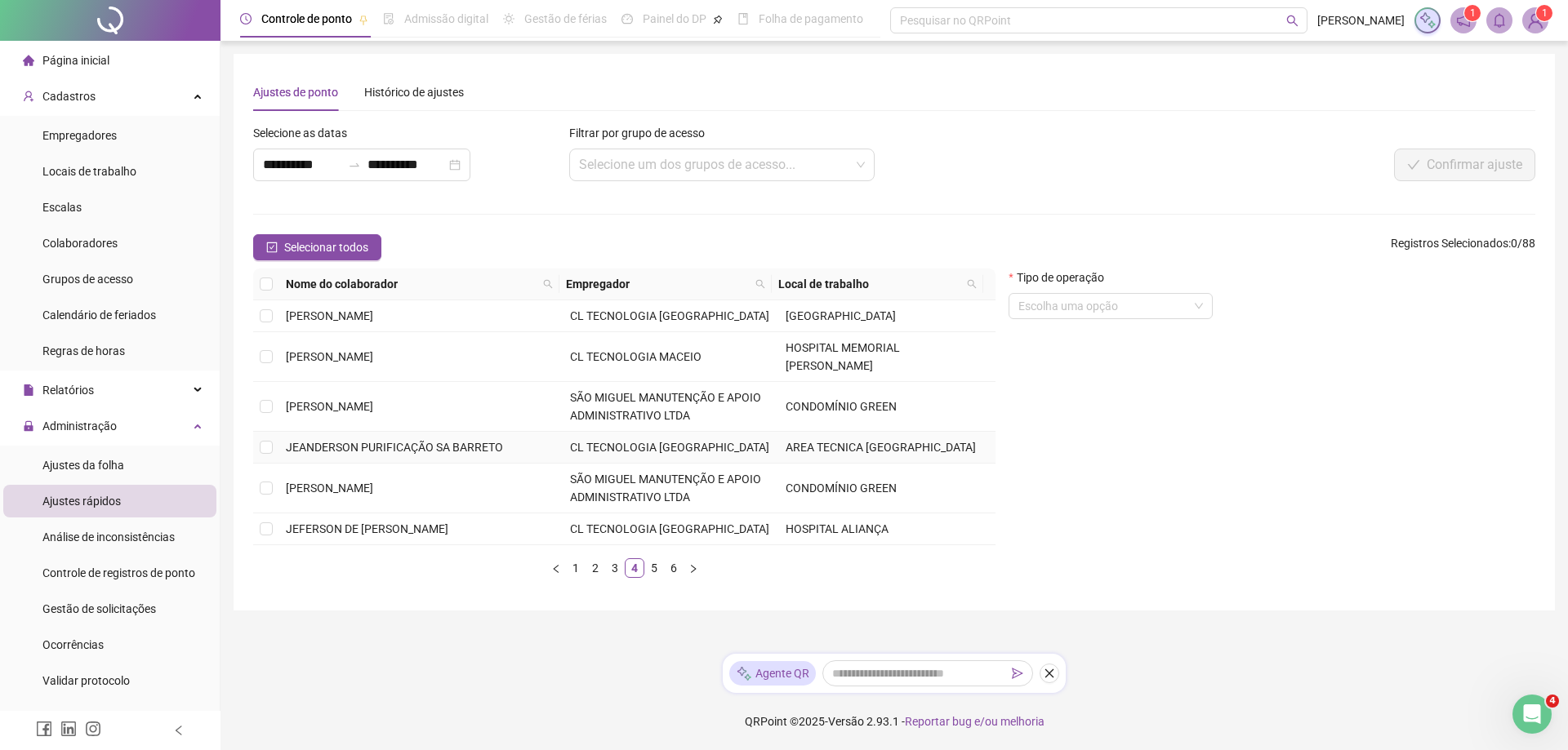
scroll to position [287, 0]
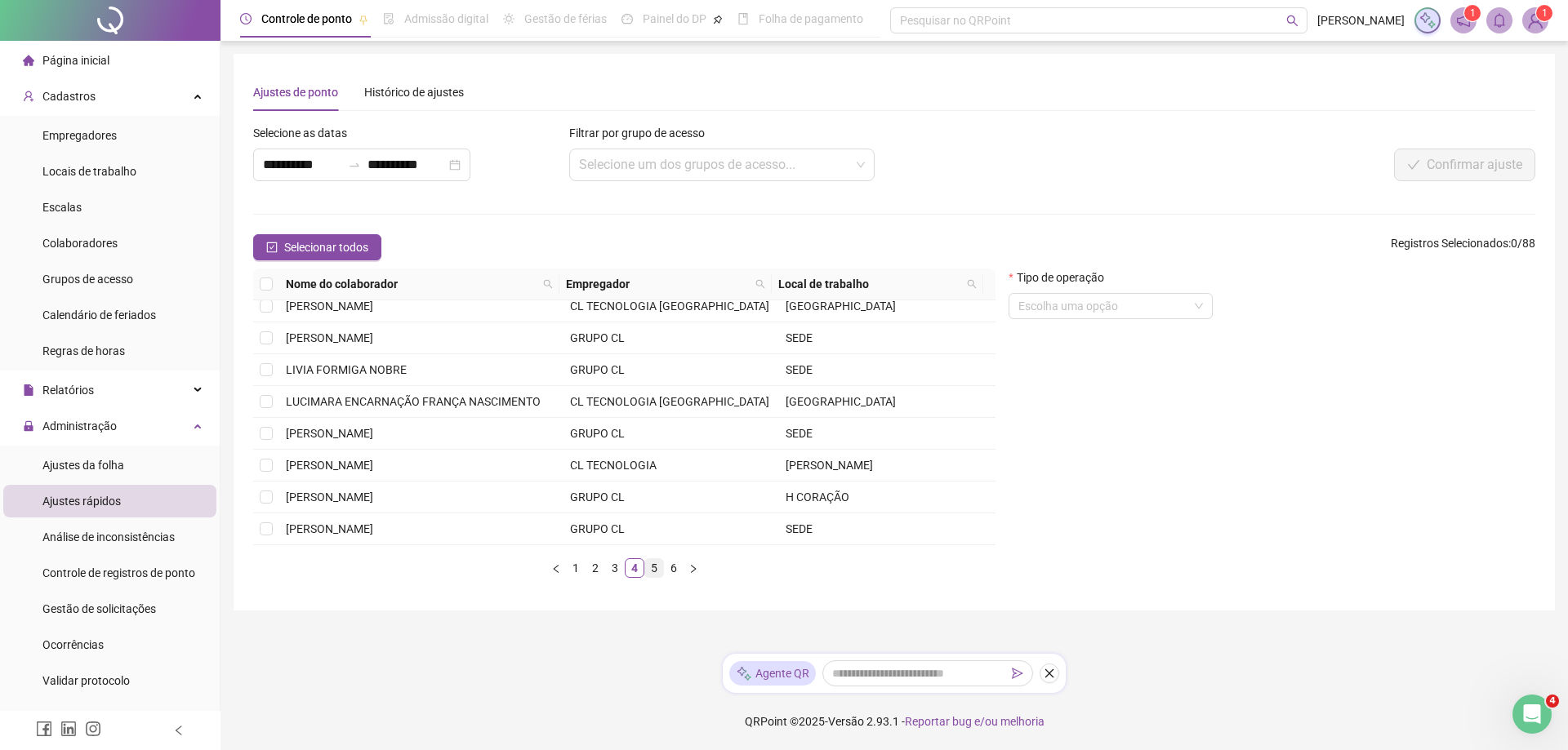
click at [652, 566] on link "5" at bounding box center [654, 569] width 18 height 18
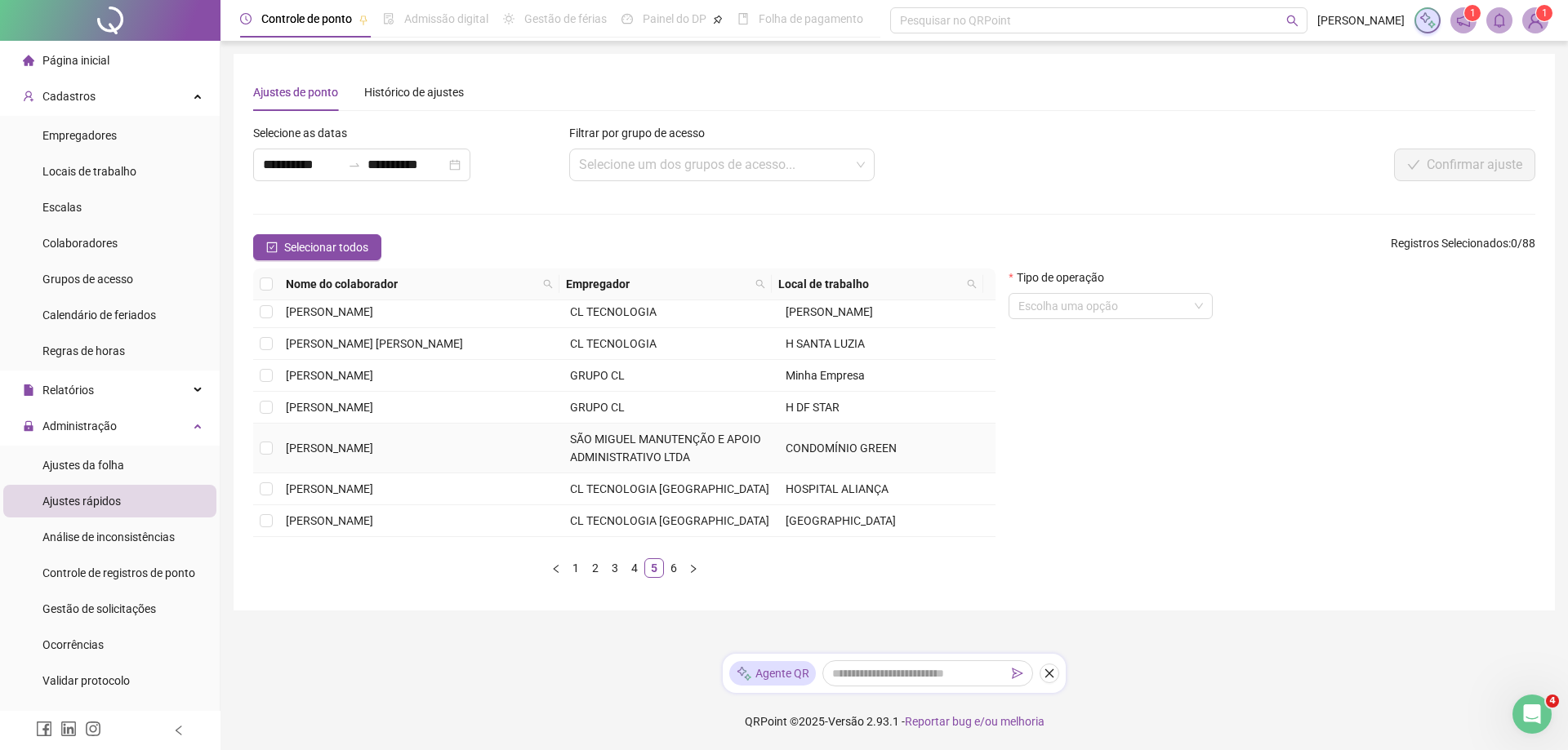
scroll to position [81, 0]
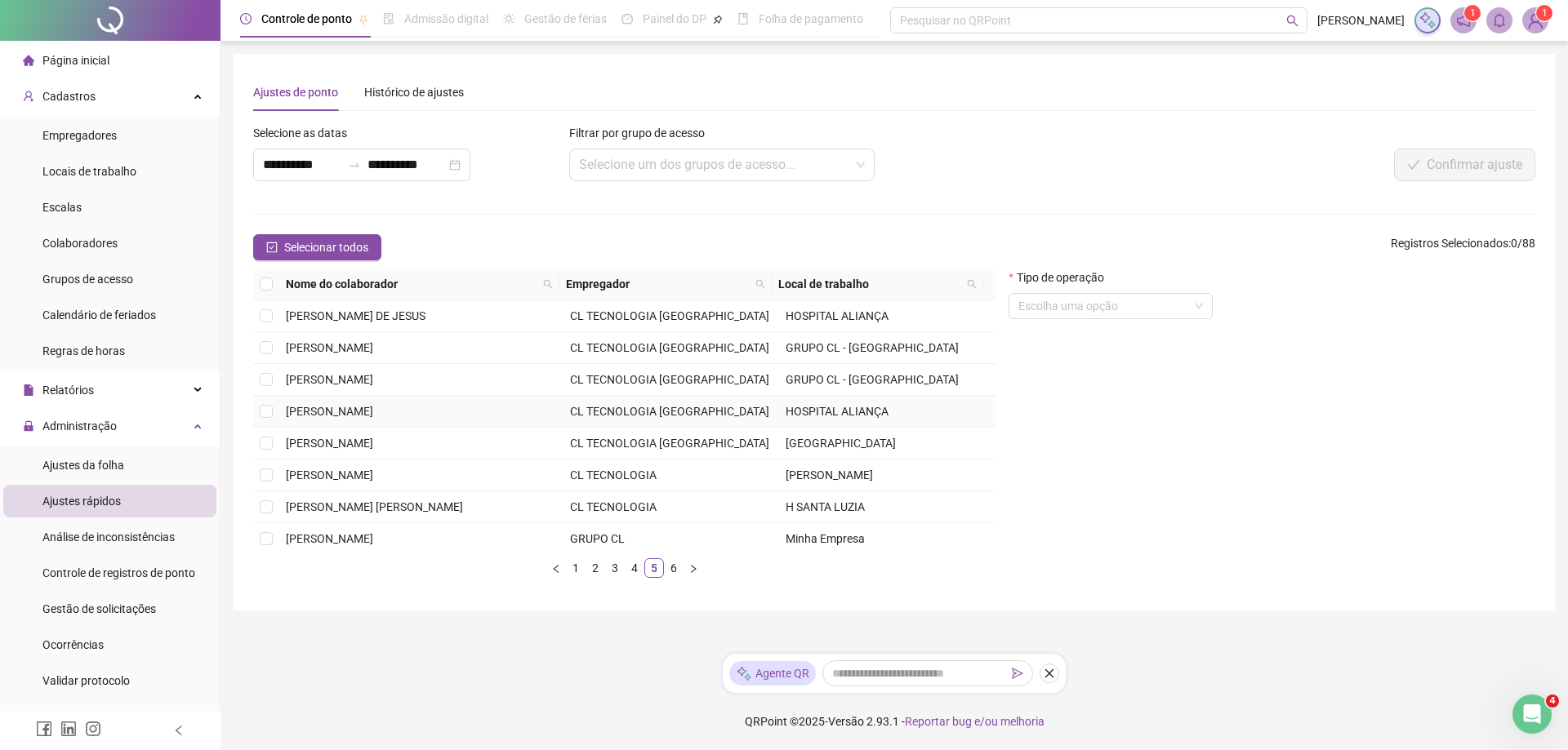
click at [273, 410] on td at bounding box center [266, 412] width 27 height 31
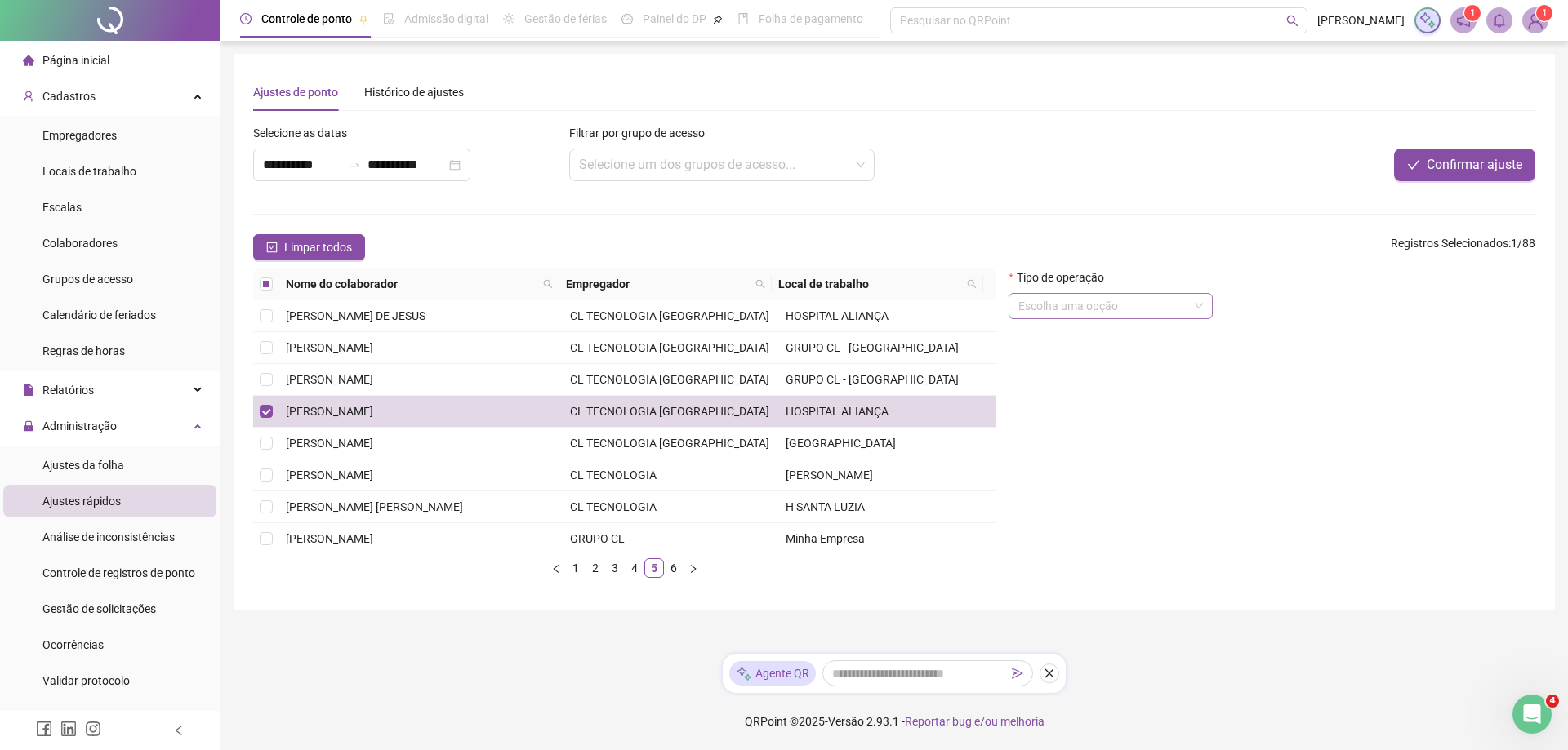
click at [1032, 307] on div "Escolha uma opção" at bounding box center [1110, 307] width 204 height 27
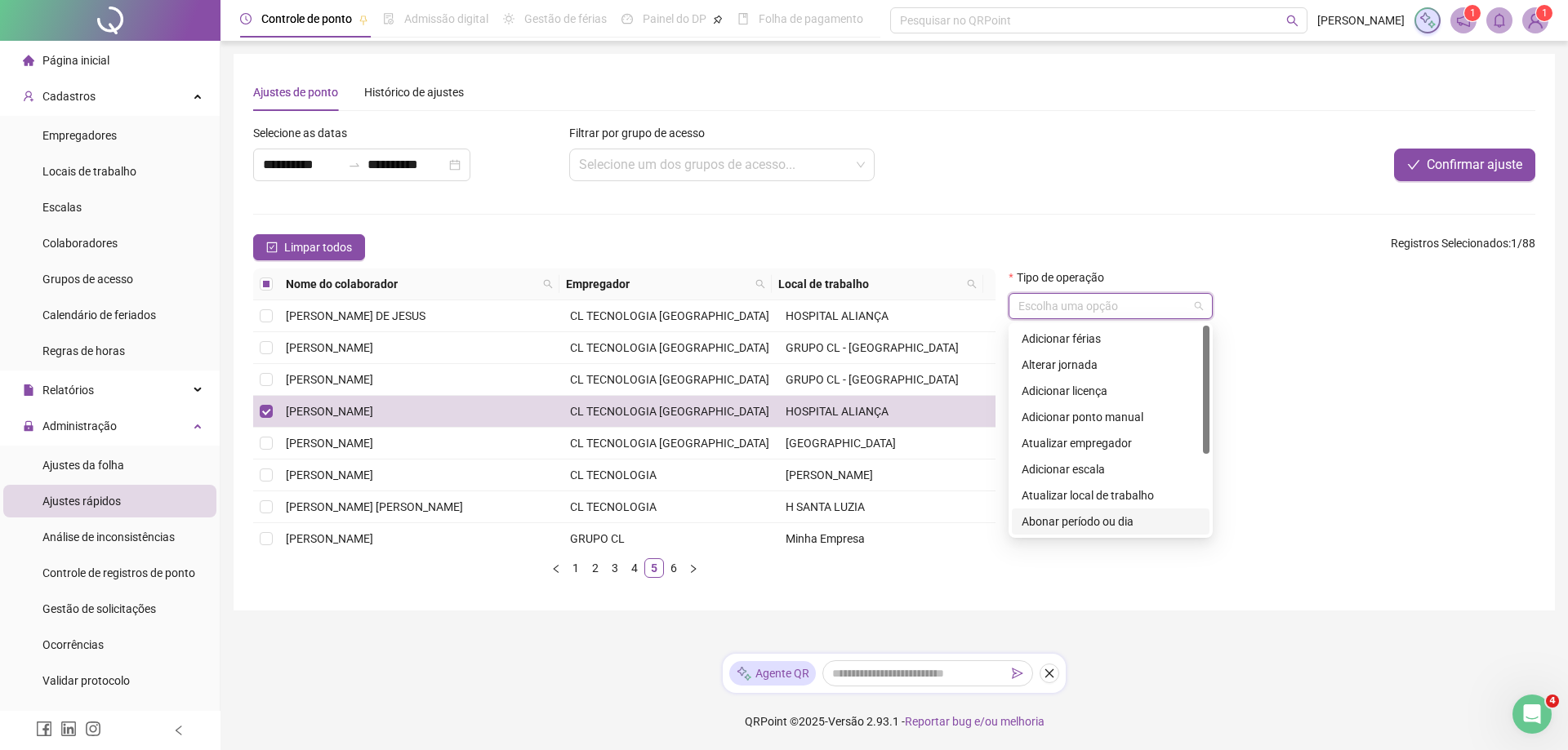
click at [1032, 524] on div "Abonar período ou dia" at bounding box center [1110, 521] width 178 height 18
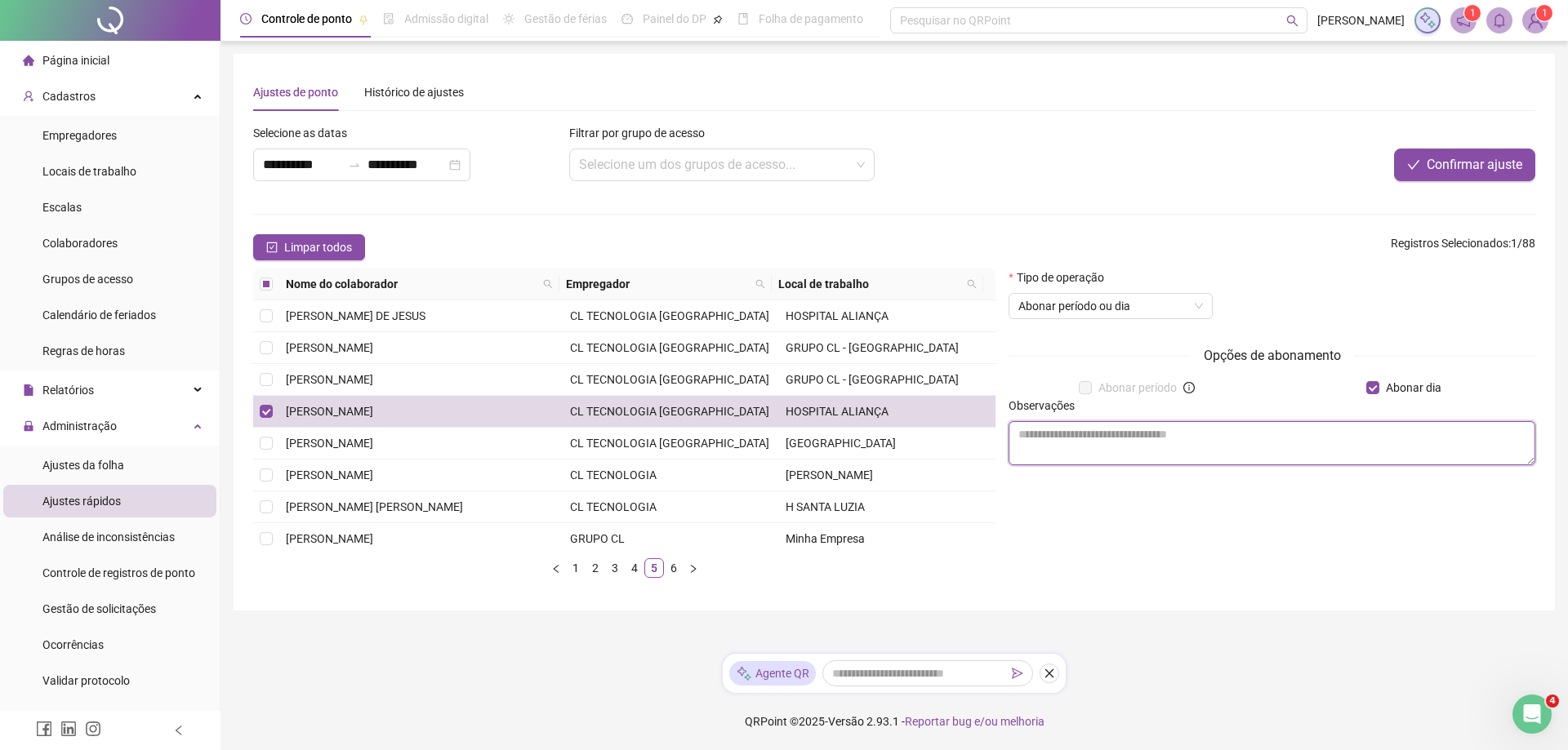
click at [1032, 449] on textarea at bounding box center [1271, 443] width 527 height 44
type textarea "*"
type textarea "**********"
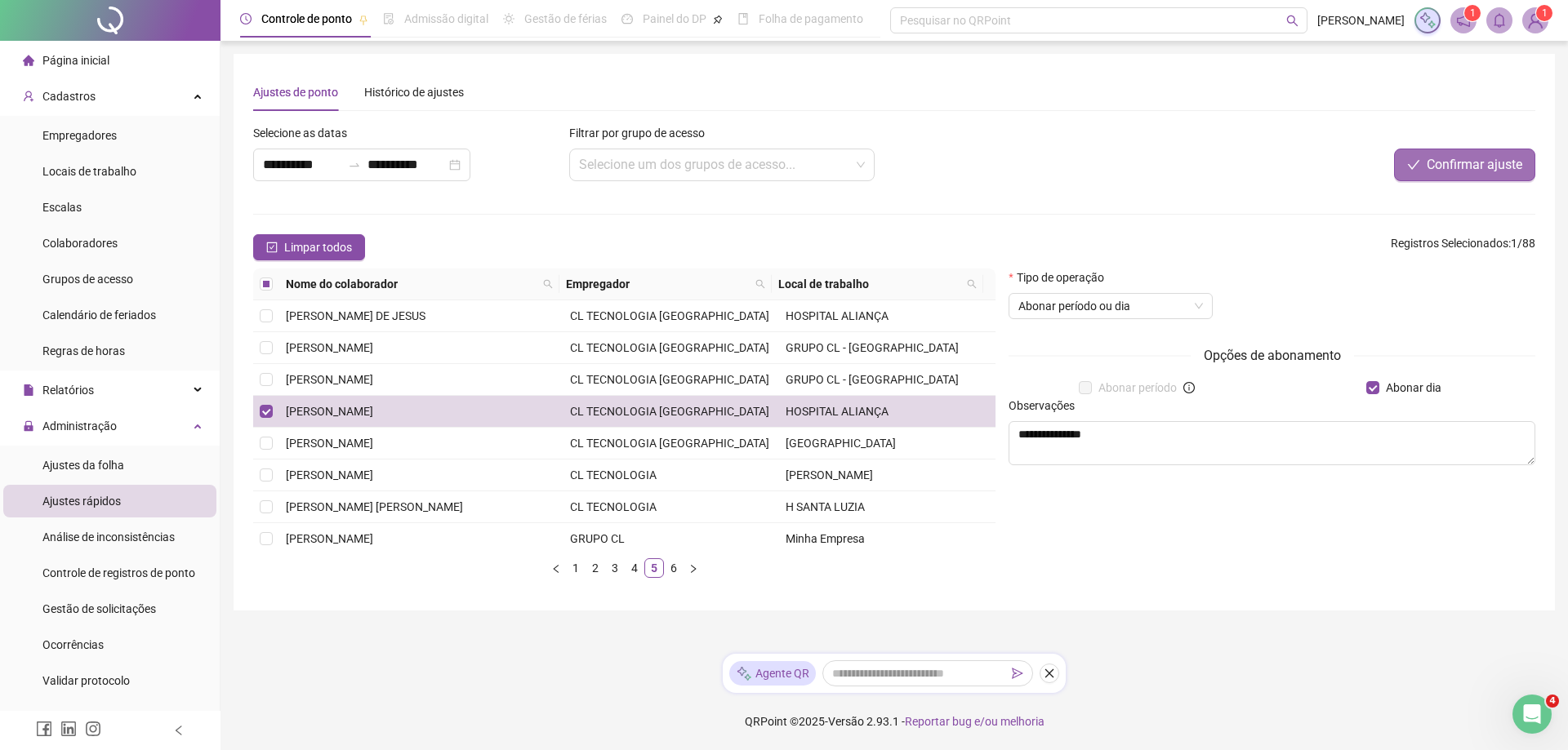
click at [1032, 167] on span "Confirmar ajuste" at bounding box center [1474, 165] width 95 height 20
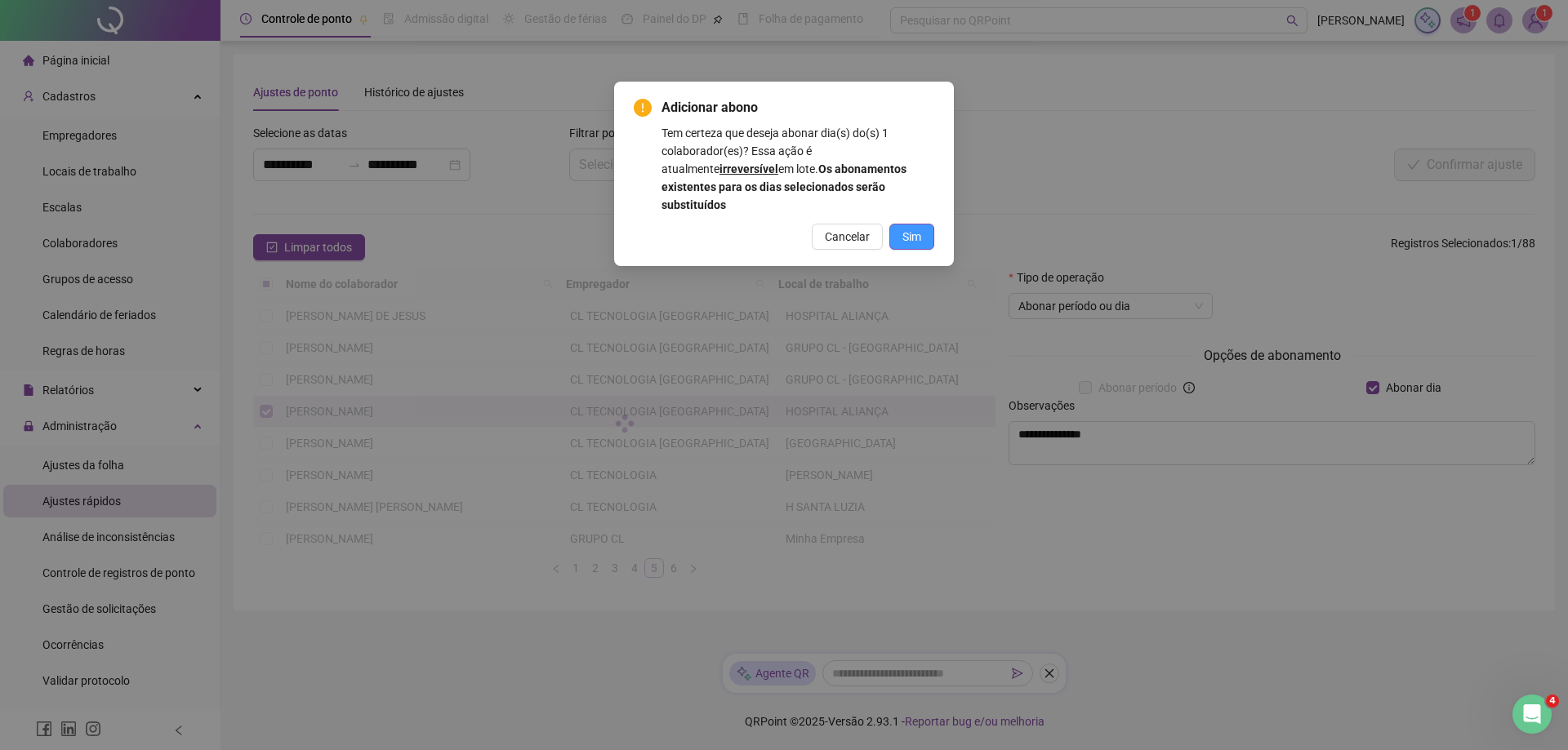
click at [919, 228] on span "Sim" at bounding box center [911, 237] width 19 height 18
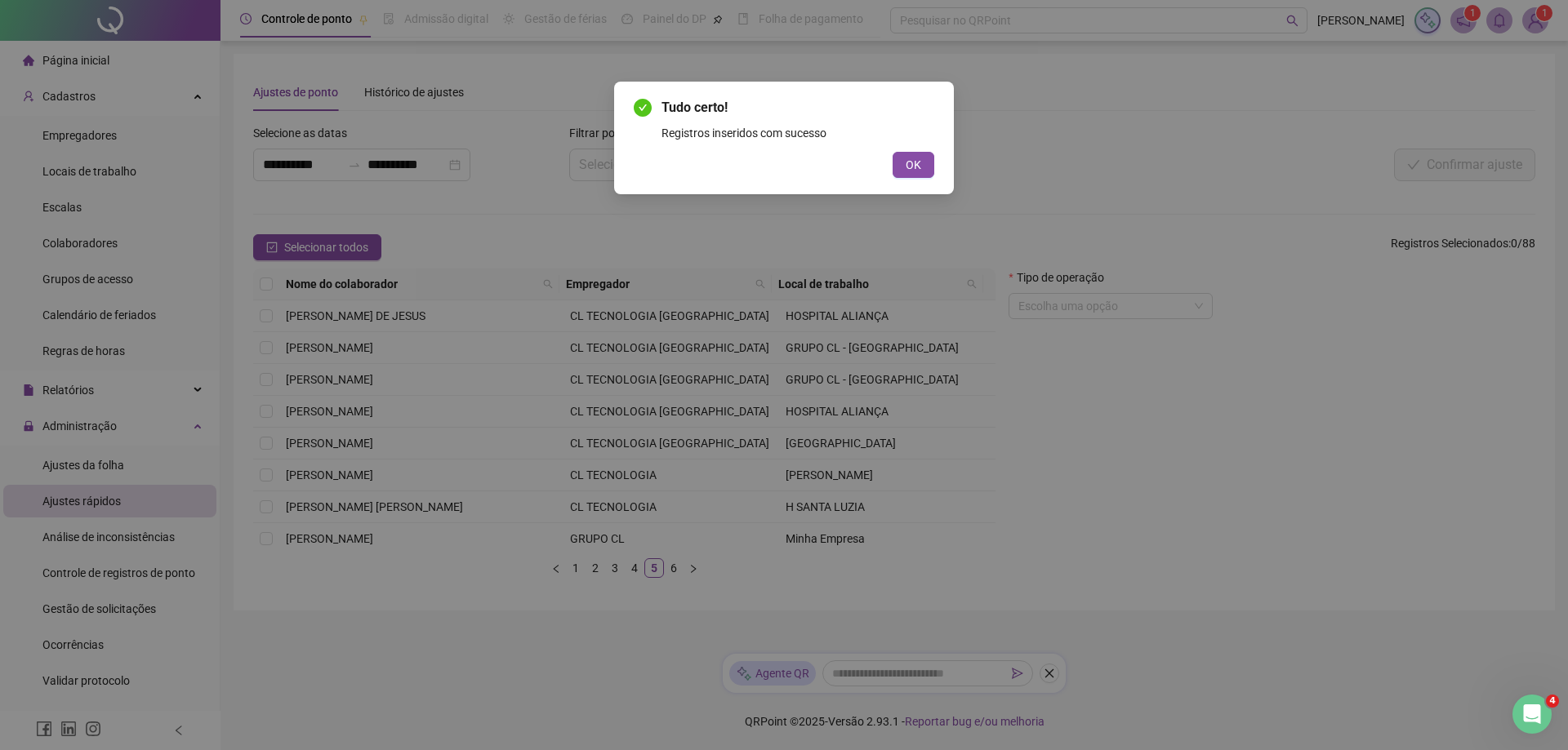
click at [905, 159] on span "OK" at bounding box center [913, 165] width 16 height 18
